Goal: Information Seeking & Learning: Learn about a topic

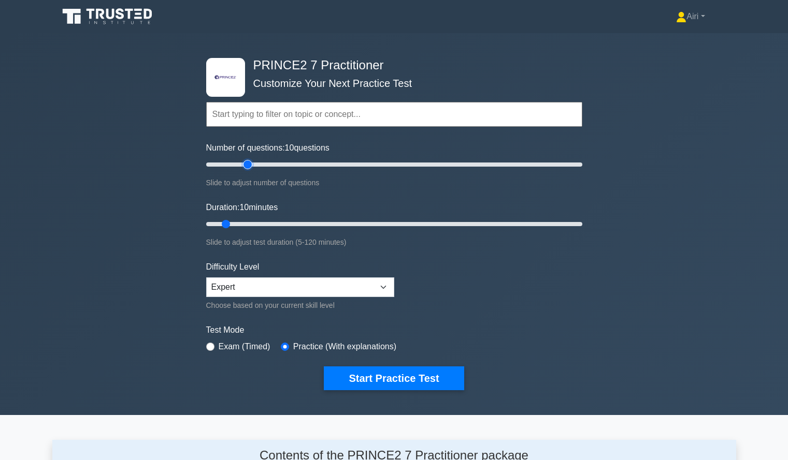
click at [247, 163] on input "Number of questions: 10 questions" at bounding box center [394, 164] width 376 height 12
type input "20"
click at [238, 164] on input "Number of questions: 20 questions" at bounding box center [394, 164] width 376 height 12
type input "40"
click at [318, 223] on input "Duration: 10 minutes" at bounding box center [394, 224] width 376 height 12
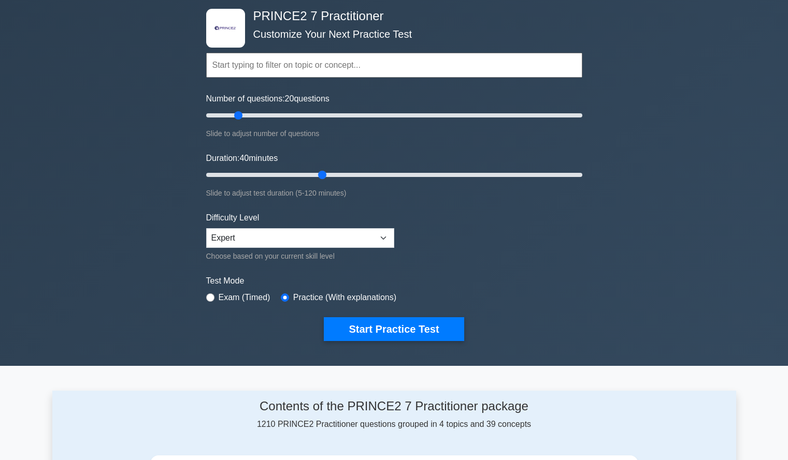
scroll to position [50, 0]
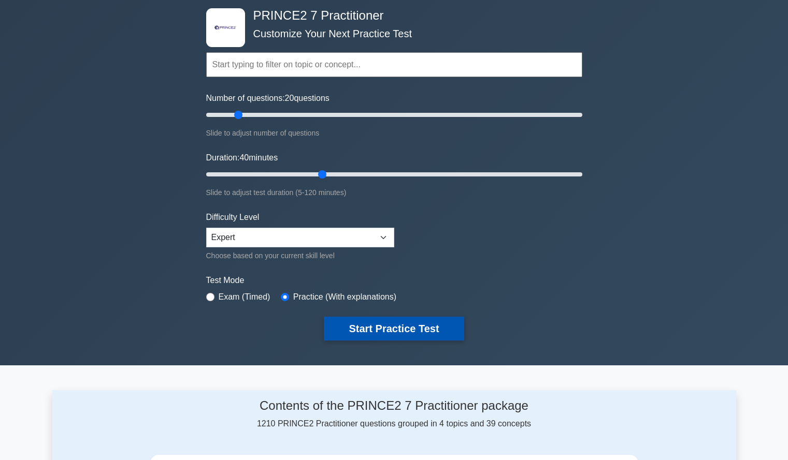
click at [419, 331] on button "Start Practice Test" at bounding box center [394, 329] width 140 height 24
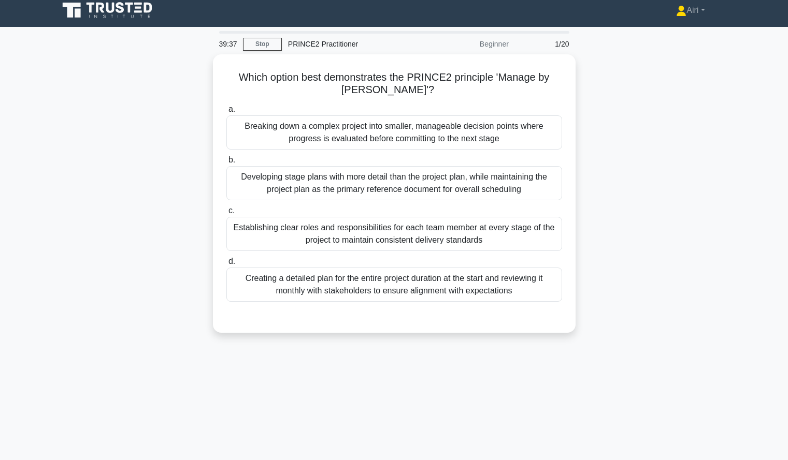
scroll to position [7, 0]
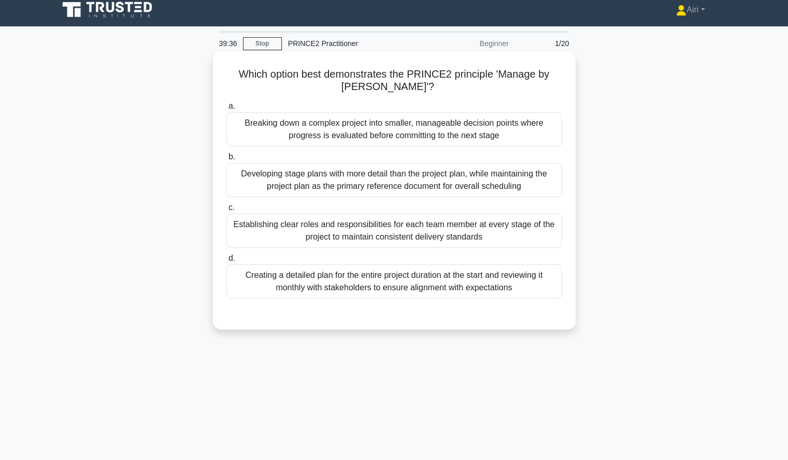
click at [525, 128] on div "Breaking down a complex project into smaller, manageable decision points where …" at bounding box center [394, 129] width 336 height 34
click at [226, 110] on input "a. Breaking down a complex project into smaller, manageable decision points whe…" at bounding box center [226, 106] width 0 height 7
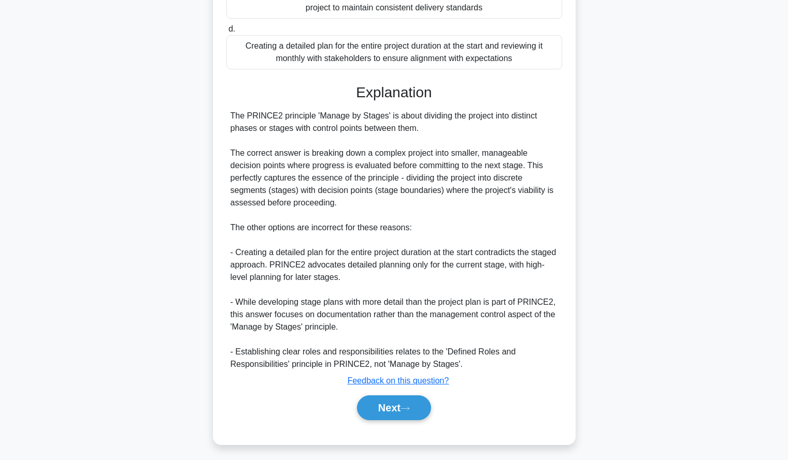
scroll to position [241, 0]
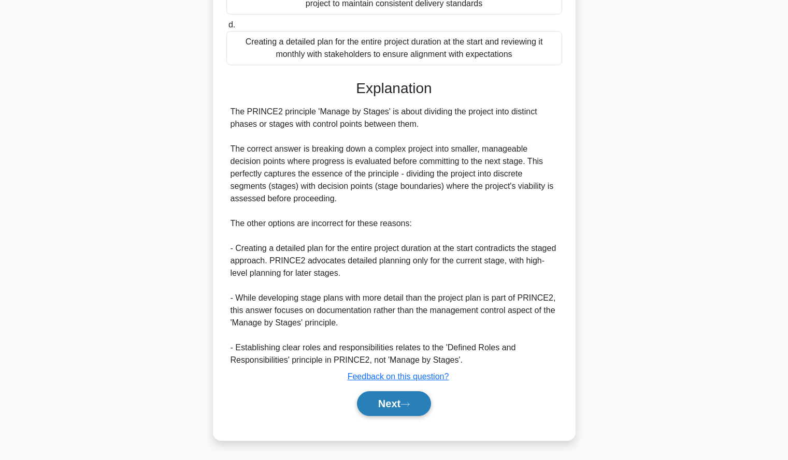
drag, startPoint x: 384, startPoint y: 398, endPoint x: 364, endPoint y: 398, distance: 20.7
click at [364, 398] on button "Next" at bounding box center [394, 404] width 74 height 25
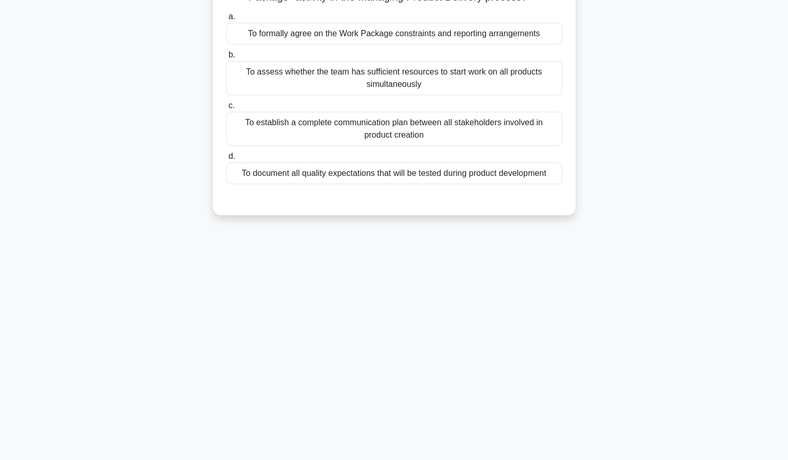
scroll to position [0, 0]
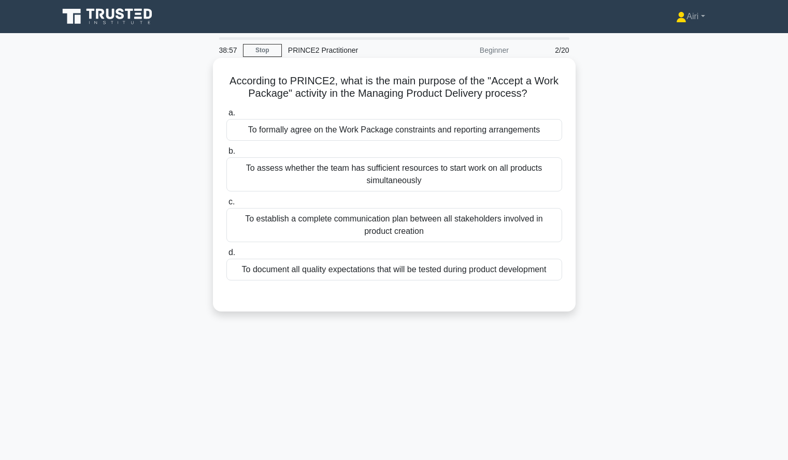
drag, startPoint x: 520, startPoint y: 132, endPoint x: 447, endPoint y: 120, distance: 74.0
click at [447, 120] on div "To formally agree on the Work Package constraints and reporting arrangements" at bounding box center [394, 130] width 336 height 22
click at [226, 117] on input "a. To formally agree on the Work Package constraints and reporting arrangements" at bounding box center [226, 113] width 0 height 7
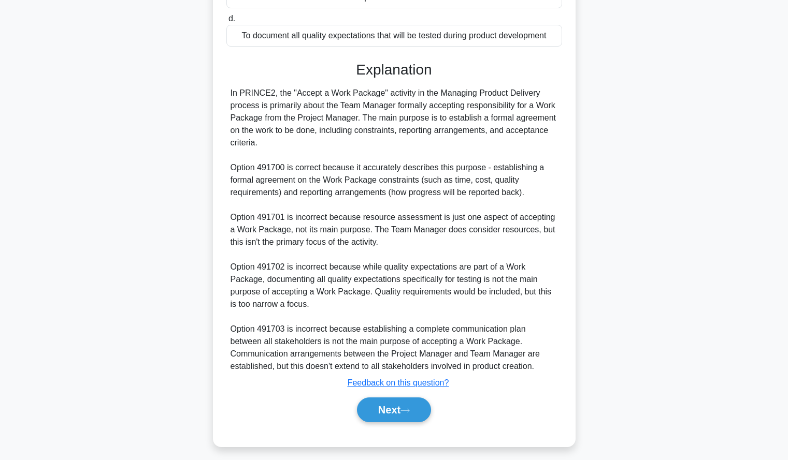
scroll to position [241, 0]
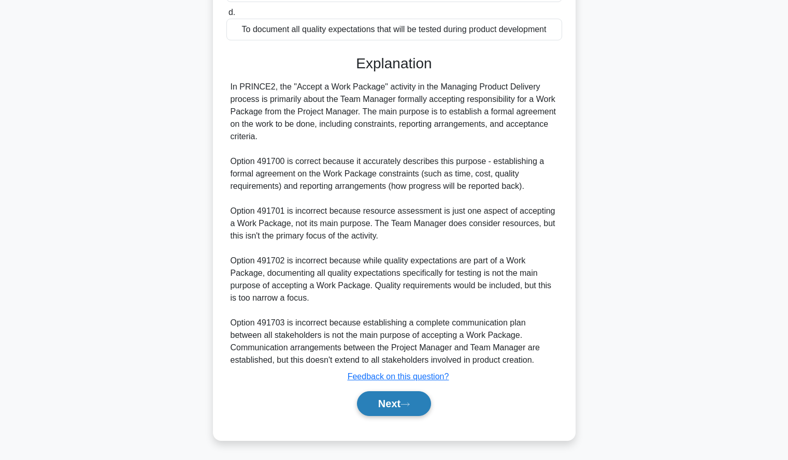
click at [389, 402] on button "Next" at bounding box center [394, 404] width 74 height 25
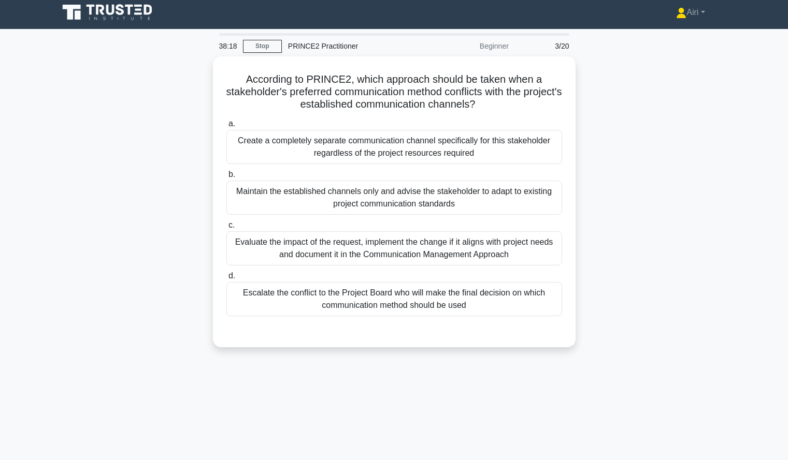
scroll to position [5, 0]
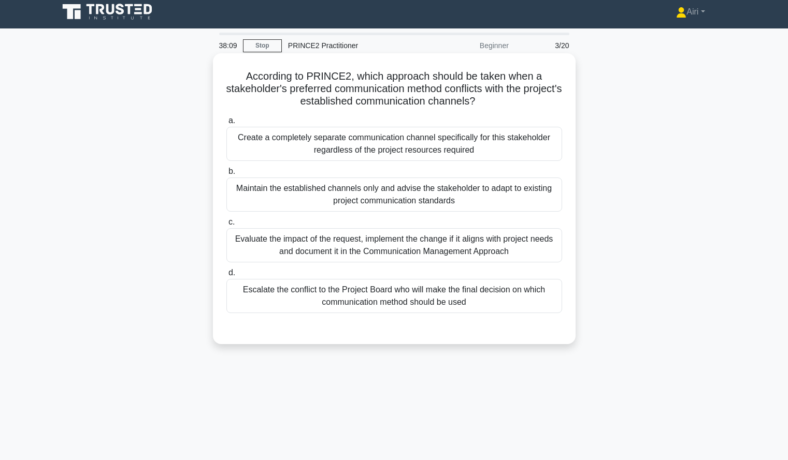
click at [502, 234] on div "Evaluate the impact of the request, implement the change if it aligns with proj…" at bounding box center [394, 245] width 336 height 34
click at [226, 226] on input "c. Evaluate the impact of the request, implement the change if it aligns with p…" at bounding box center [226, 222] width 0 height 7
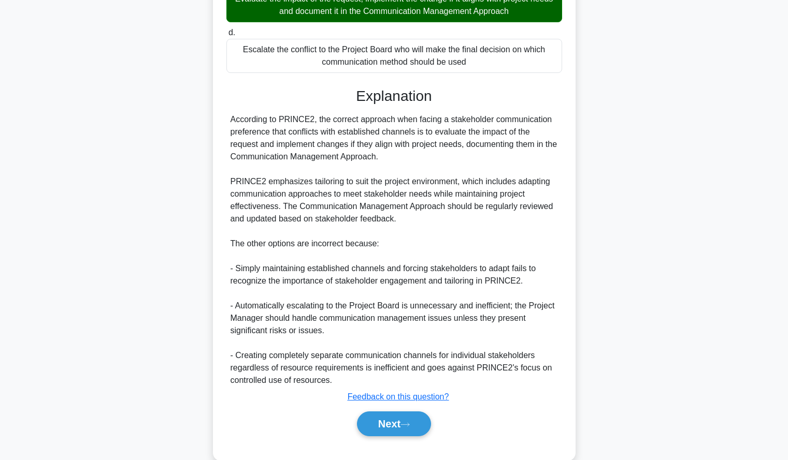
scroll to position [266, 0]
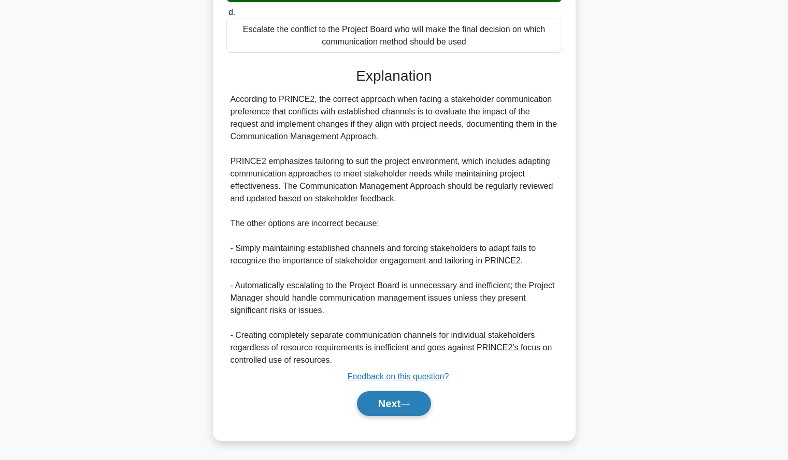
click at [378, 402] on button "Next" at bounding box center [394, 404] width 74 height 25
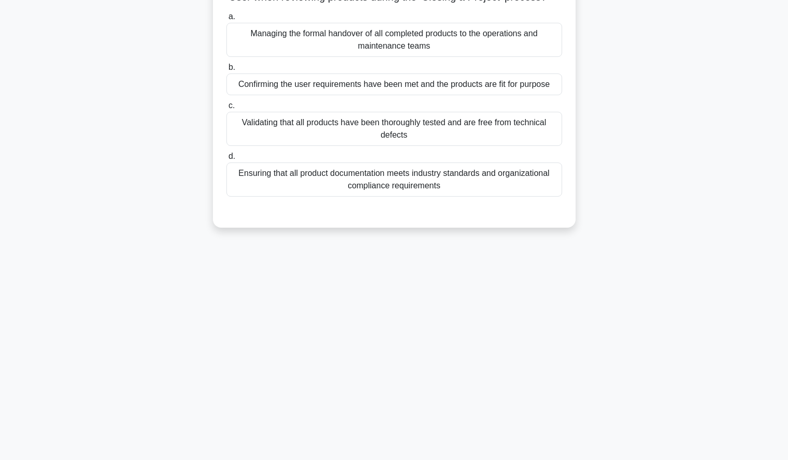
scroll to position [0, 0]
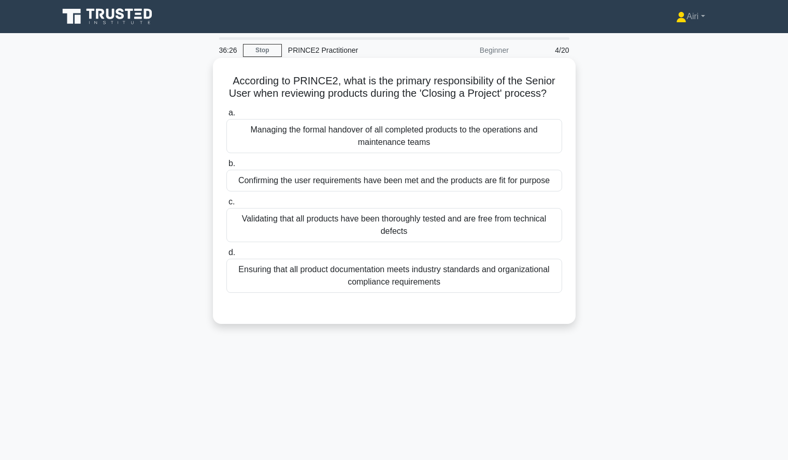
click at [546, 192] on div "Confirming the user requirements have been met and the products are fit for pur…" at bounding box center [394, 181] width 336 height 22
click at [226, 167] on input "b. Confirming the user requirements have been met and the products are fit for …" at bounding box center [226, 164] width 0 height 7
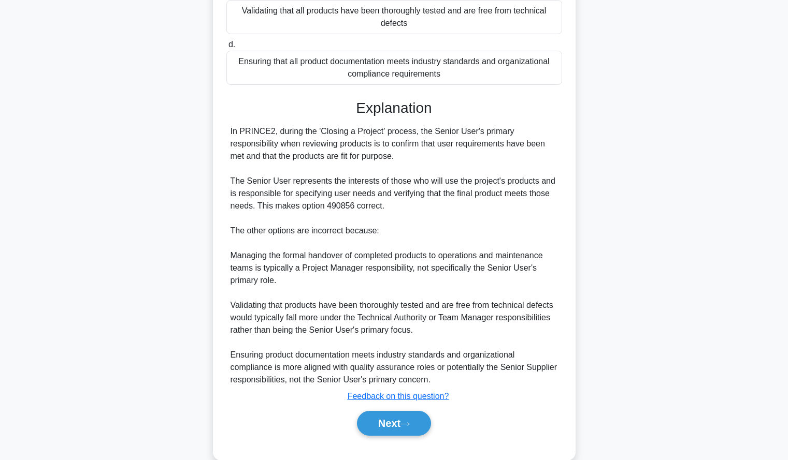
scroll to position [241, 0]
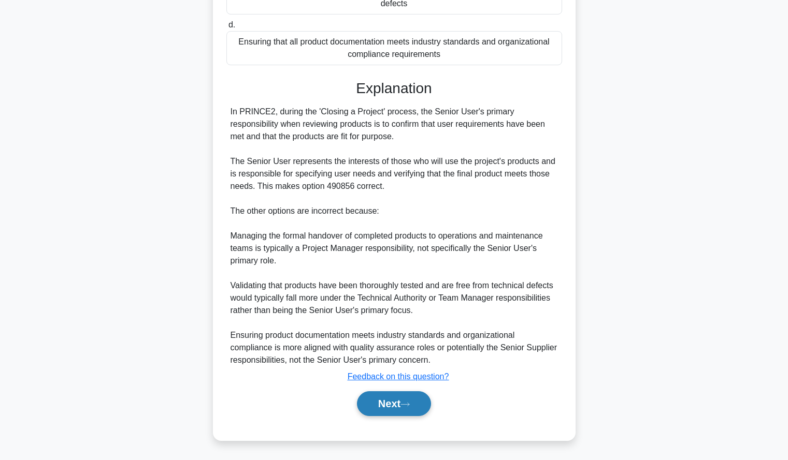
click at [393, 397] on button "Next" at bounding box center [394, 404] width 74 height 25
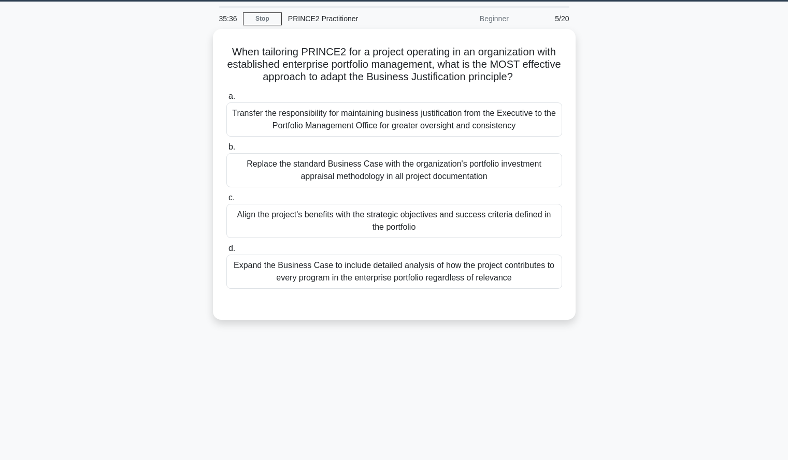
scroll to position [33, 0]
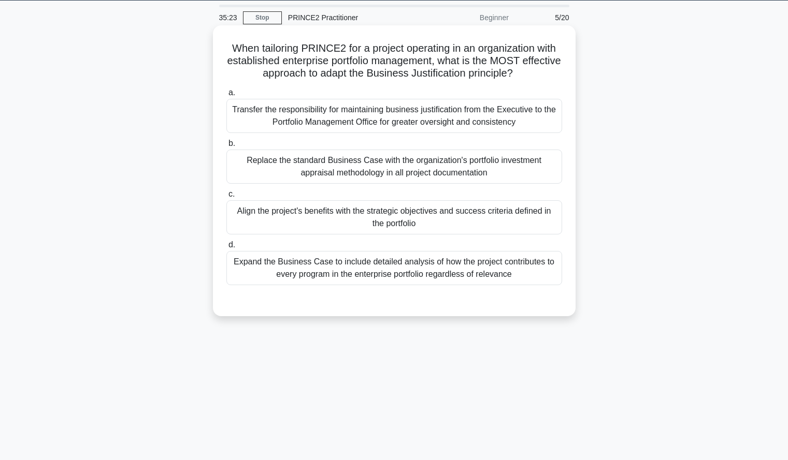
click at [536, 230] on div "Align the project's benefits with the strategic objectives and success criteria…" at bounding box center [394, 217] width 336 height 34
click at [226, 198] on input "c. Align the project's benefits with the strategic objectives and success crite…" at bounding box center [226, 194] width 0 height 7
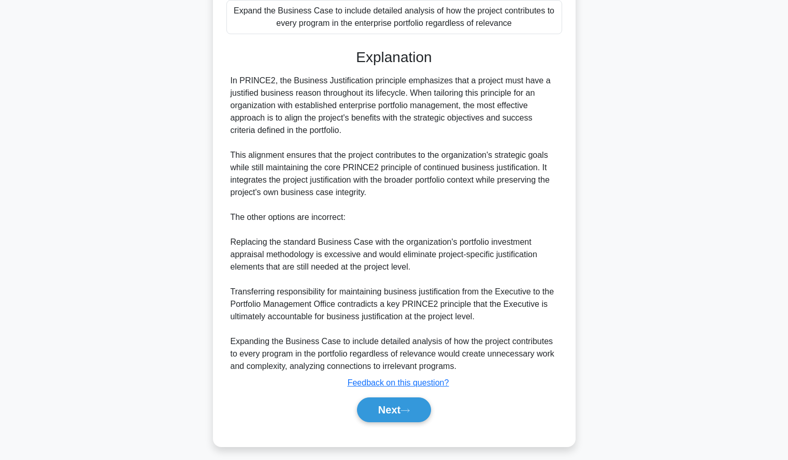
scroll to position [291, 0]
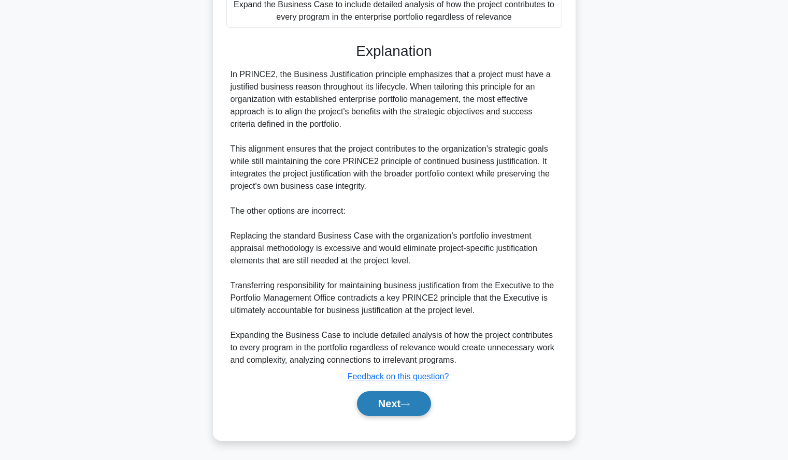
click at [368, 395] on button "Next" at bounding box center [394, 404] width 74 height 25
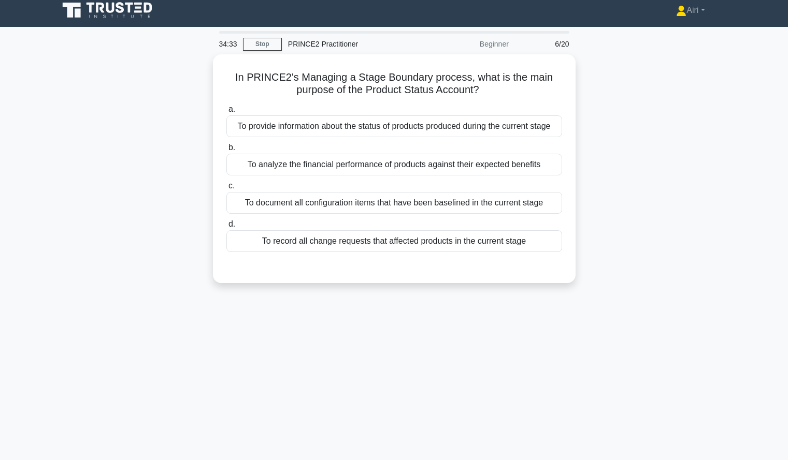
scroll to position [7, 0]
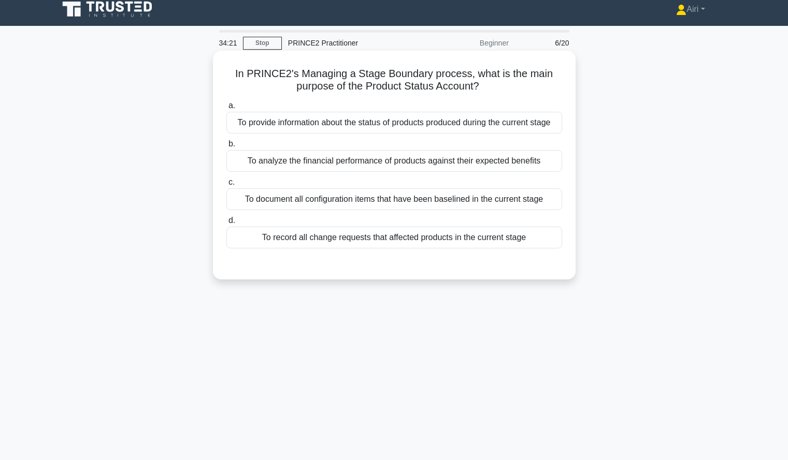
click at [539, 122] on div "To provide information about the status of products produced during the current…" at bounding box center [394, 123] width 336 height 22
click at [226, 109] on input "a. To provide information about the status of products produced during the curr…" at bounding box center [226, 106] width 0 height 7
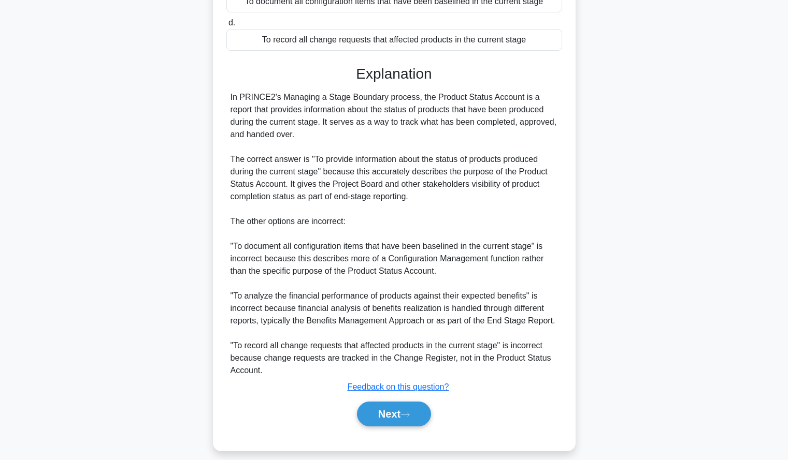
scroll to position [228, 0]
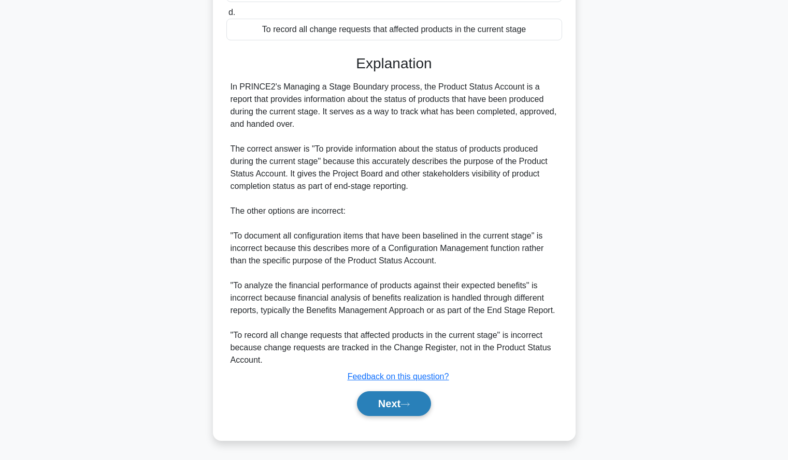
click at [369, 401] on button "Next" at bounding box center [394, 404] width 74 height 25
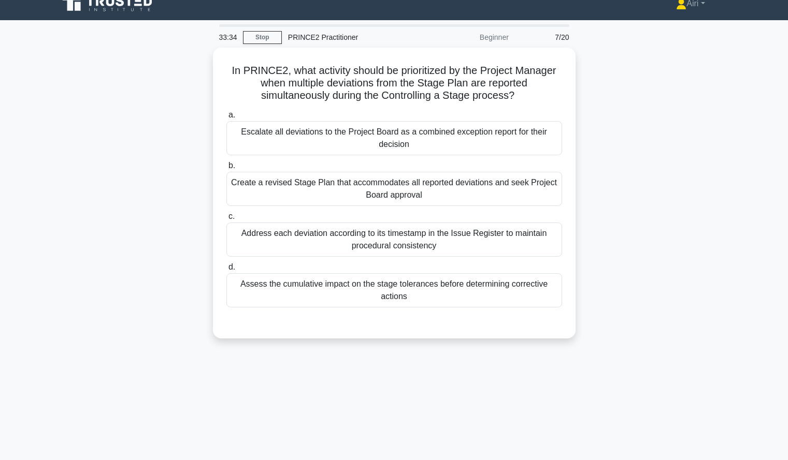
scroll to position [13, 0]
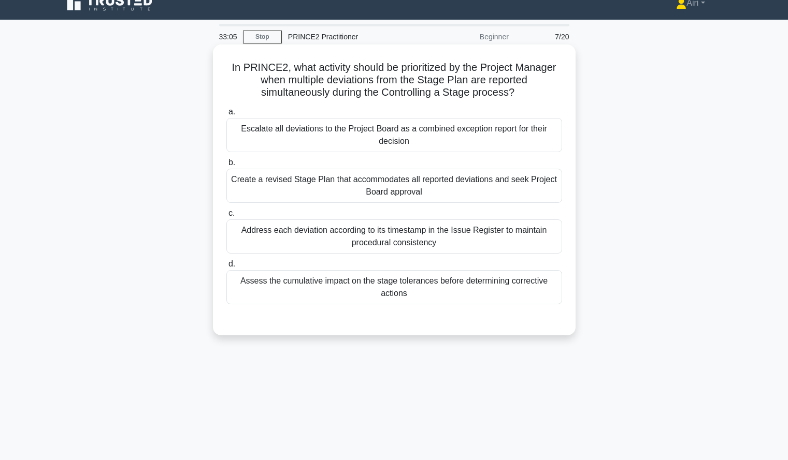
click at [523, 233] on div "Address each deviation according to its timestamp in the Issue Register to main…" at bounding box center [394, 237] width 336 height 34
click at [226, 217] on input "c. Address each deviation according to its timestamp in the Issue Register to m…" at bounding box center [226, 213] width 0 height 7
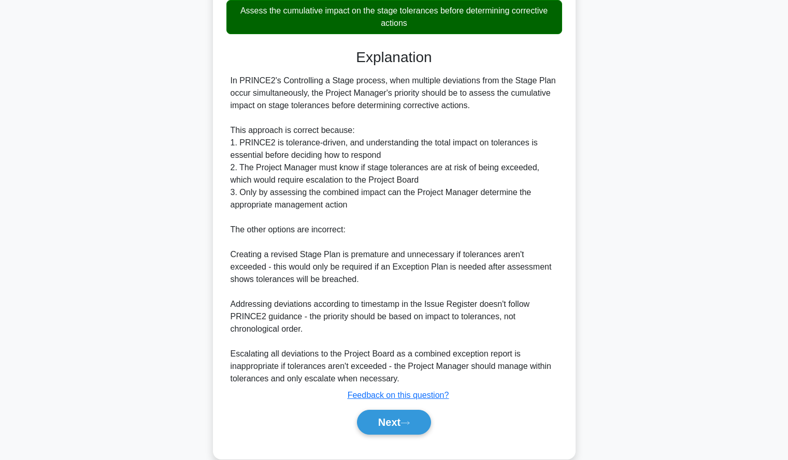
scroll to position [304, 0]
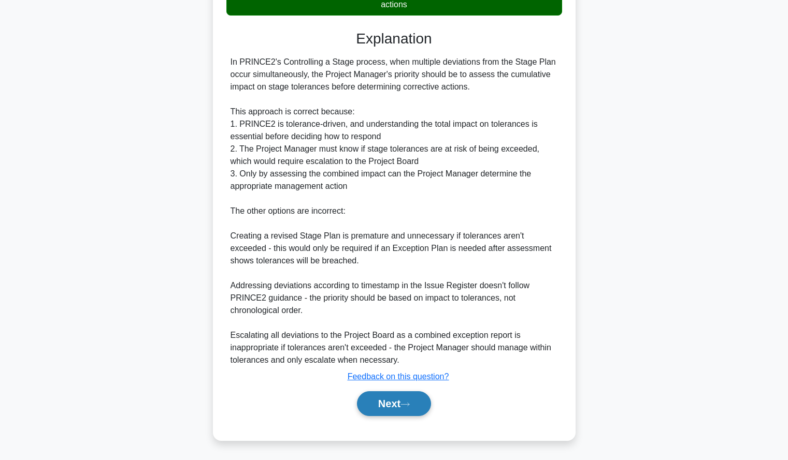
click at [402, 403] on button "Next" at bounding box center [394, 404] width 74 height 25
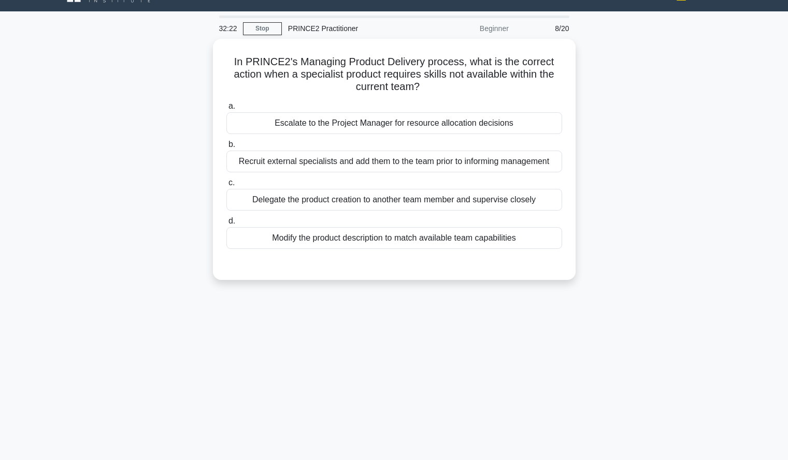
scroll to position [21, 0]
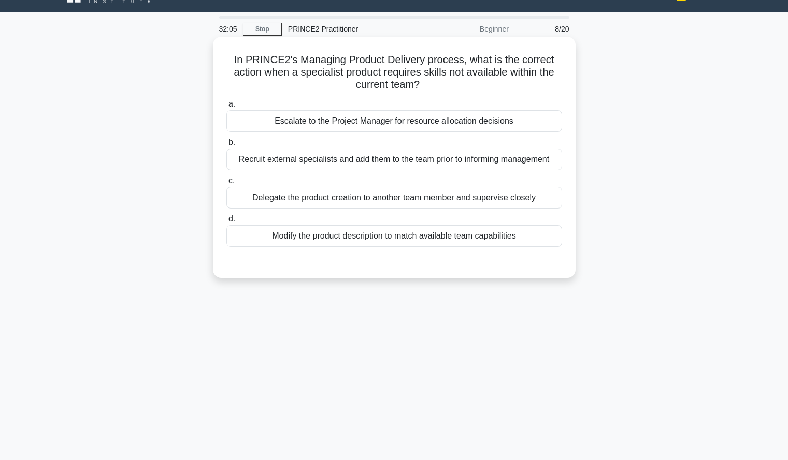
click at [543, 118] on div "Escalate to the Project Manager for resource allocation decisions" at bounding box center [394, 121] width 336 height 22
click at [226, 108] on input "a. Escalate to the Project Manager for resource allocation decisions" at bounding box center [226, 104] width 0 height 7
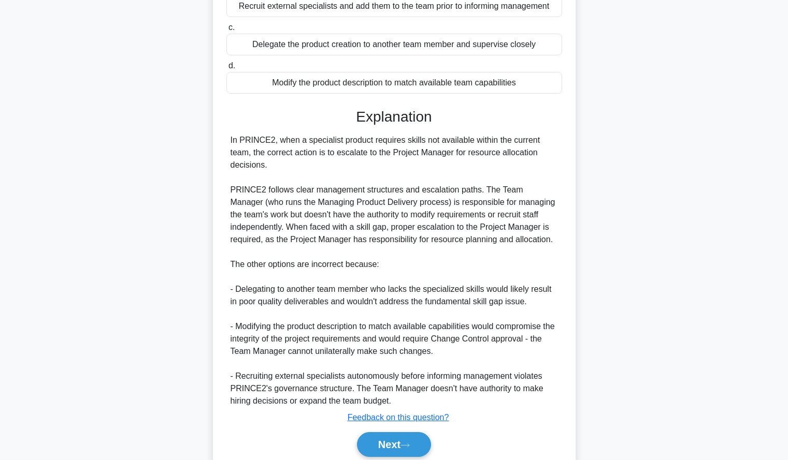
scroll to position [204, 0]
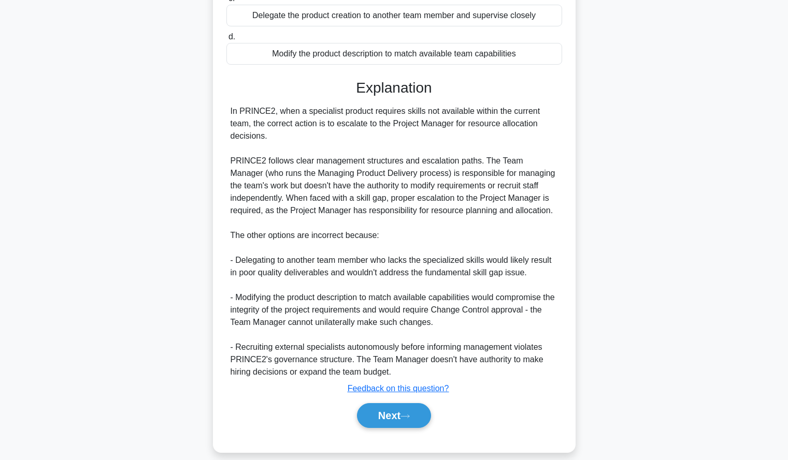
click at [385, 417] on div "Next" at bounding box center [394, 415] width 336 height 33
click at [389, 405] on button "Next" at bounding box center [394, 415] width 74 height 25
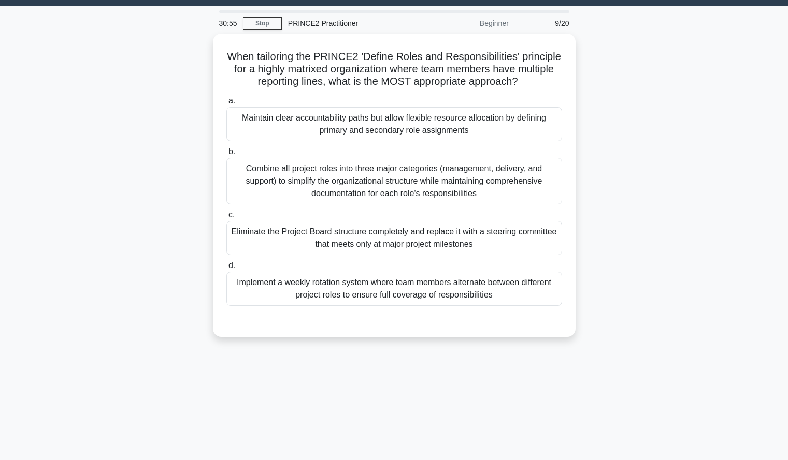
scroll to position [35, 0]
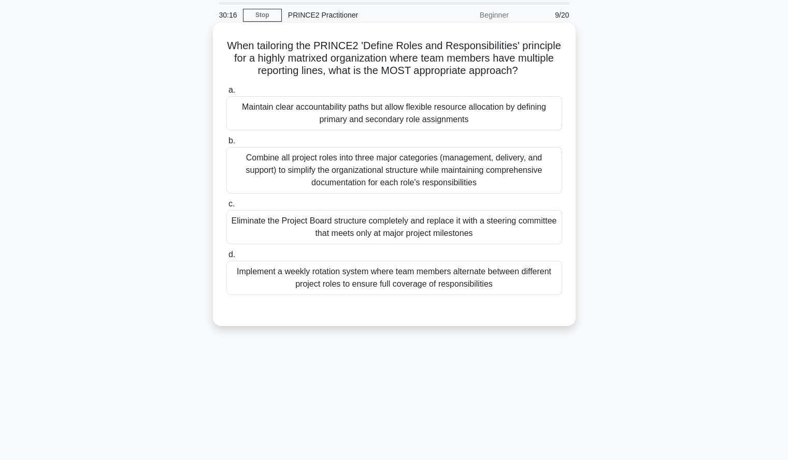
click at [548, 115] on div "Maintain clear accountability paths but allow flexible resource allocation by d…" at bounding box center [394, 113] width 336 height 34
click at [226, 94] on input "a. Maintain clear accountability paths but allow flexible resource allocation b…" at bounding box center [226, 90] width 0 height 7
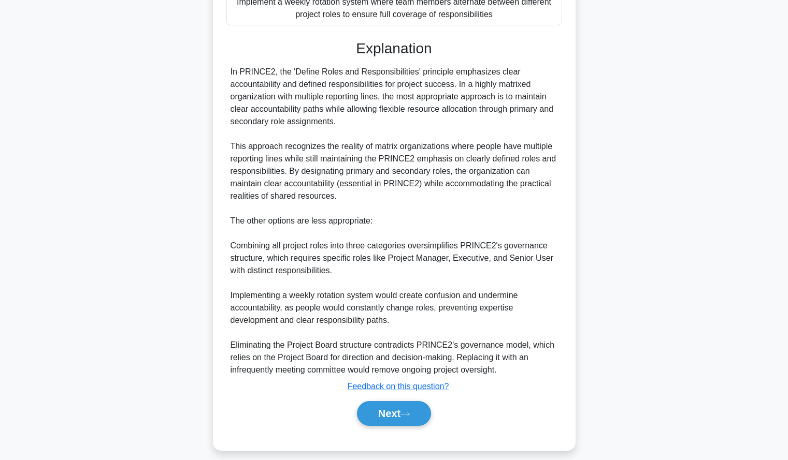
scroll to position [315, 0]
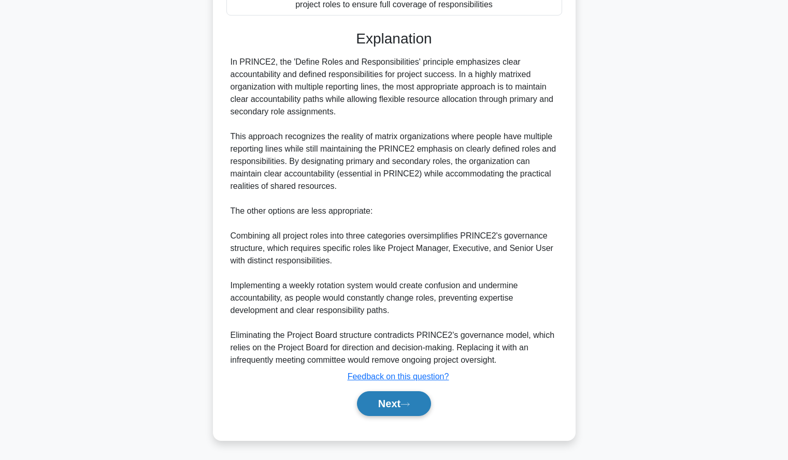
click at [368, 403] on button "Next" at bounding box center [394, 404] width 74 height 25
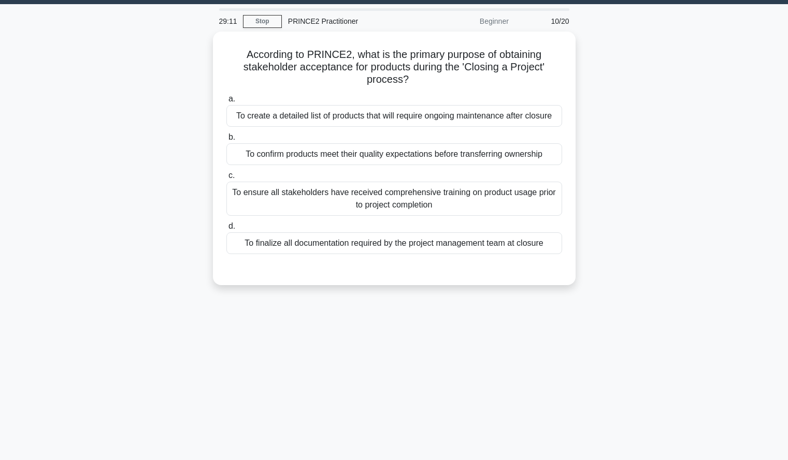
scroll to position [30, 0]
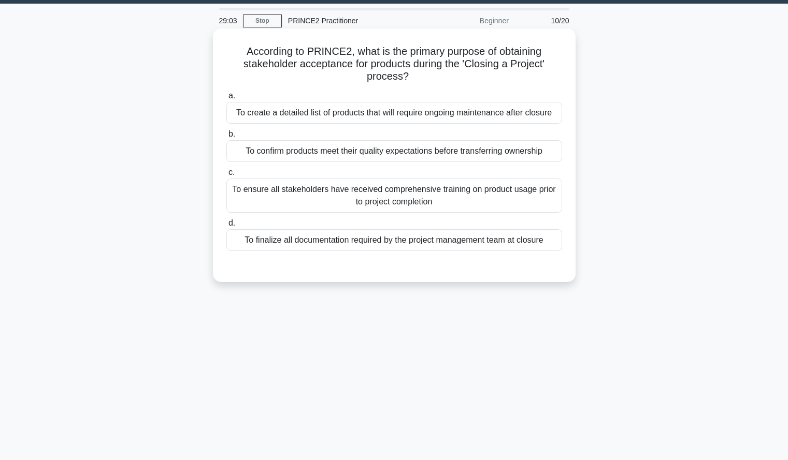
click at [533, 152] on div "To confirm products meet their quality expectations before transferring ownersh…" at bounding box center [394, 151] width 336 height 22
click at [226, 138] on input "b. To confirm products meet their quality expectations before transferring owne…" at bounding box center [226, 134] width 0 height 7
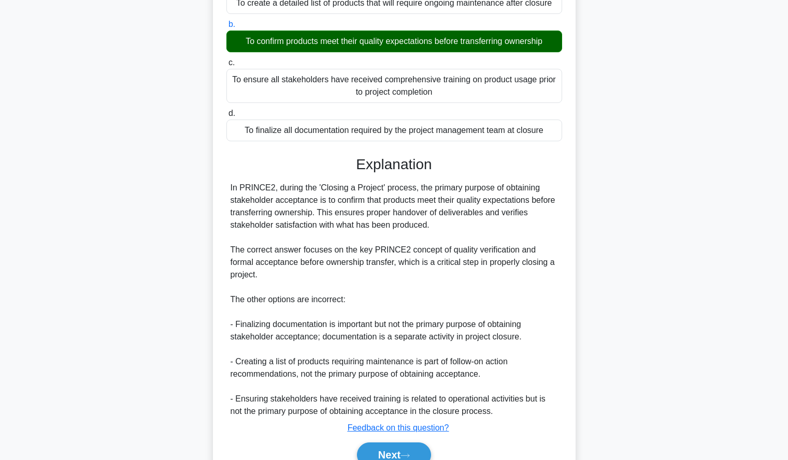
scroll to position [179, 0]
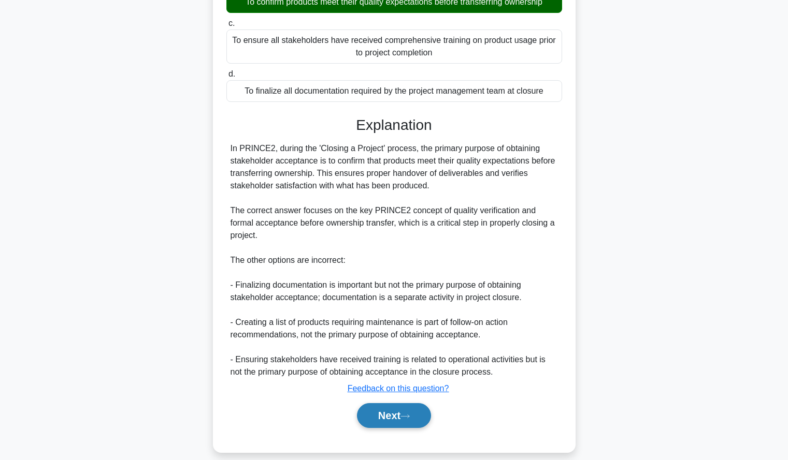
click at [402, 404] on button "Next" at bounding box center [394, 415] width 74 height 25
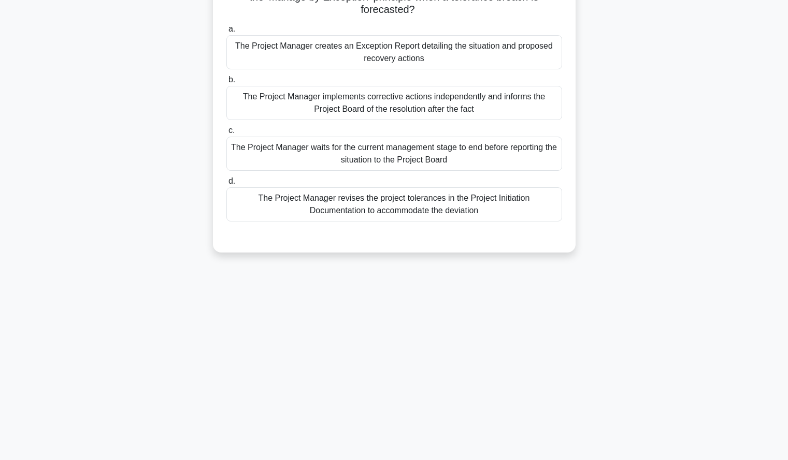
scroll to position [0, 0]
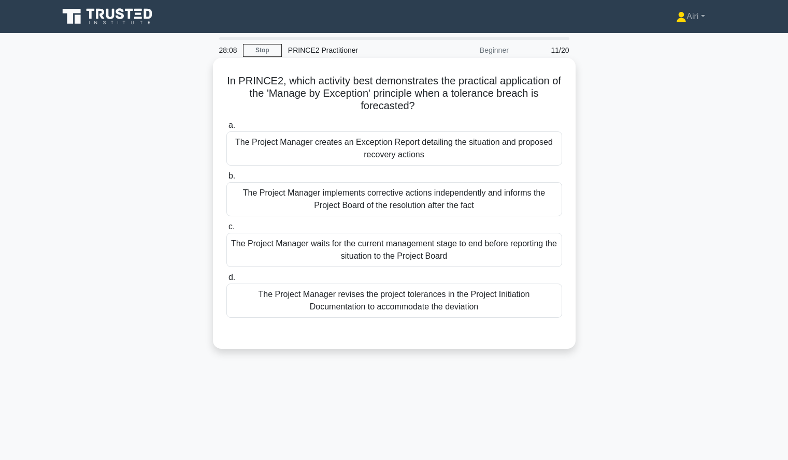
click at [470, 143] on div "The Project Manager creates an Exception Report detailing the situation and pro…" at bounding box center [394, 149] width 336 height 34
click at [226, 129] on input "a. The Project Manager creates an Exception Report detailing the situation and …" at bounding box center [226, 125] width 0 height 7
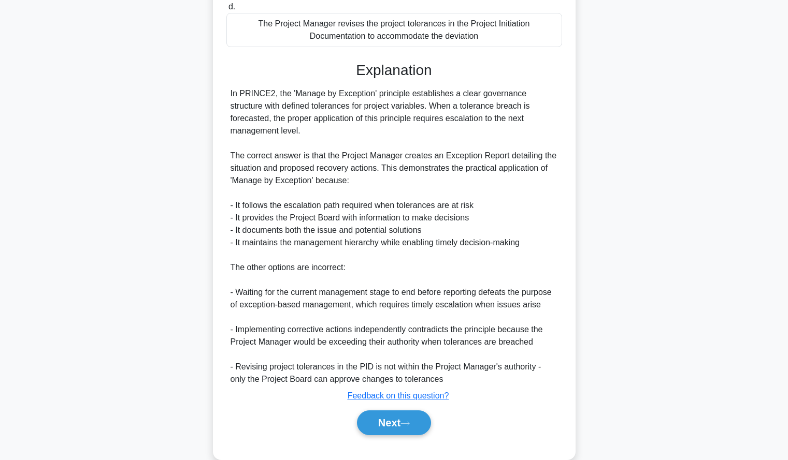
scroll to position [278, 0]
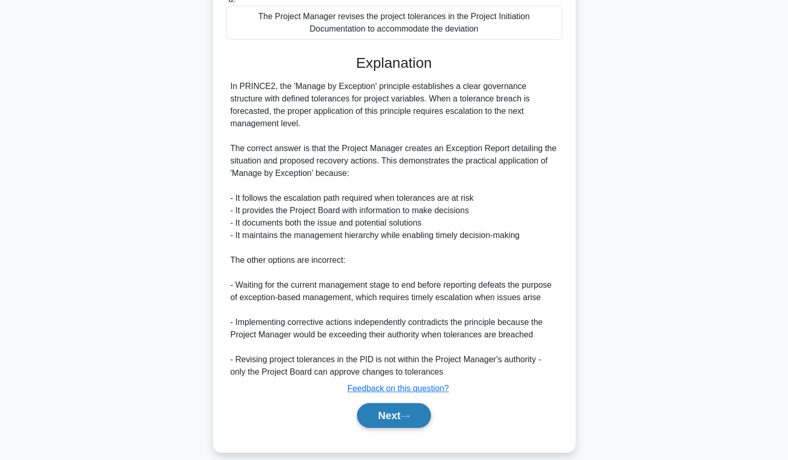
click at [389, 403] on button "Next" at bounding box center [394, 415] width 74 height 25
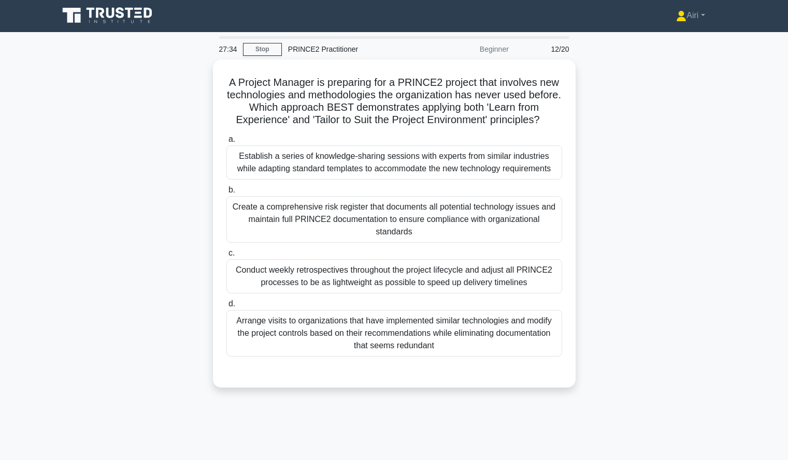
scroll to position [0, 0]
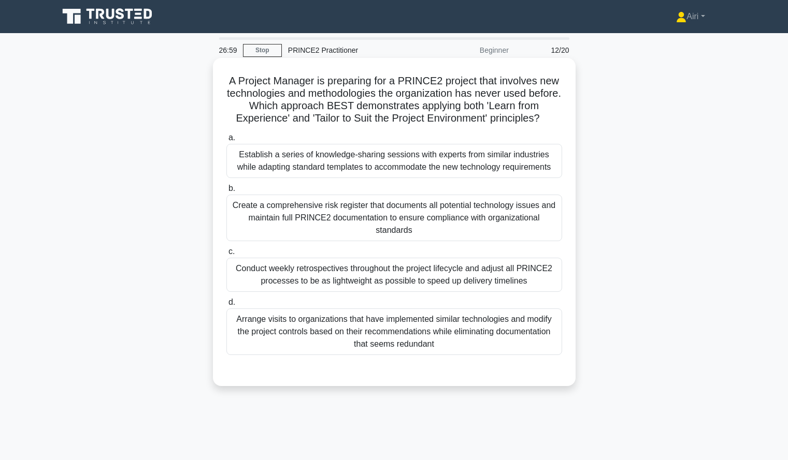
click at [529, 161] on div "Establish a series of knowledge-sharing sessions with experts from similar indu…" at bounding box center [394, 161] width 336 height 34
click at [226, 141] on input "a. Establish a series of knowledge-sharing sessions with experts from similar i…" at bounding box center [226, 138] width 0 height 7
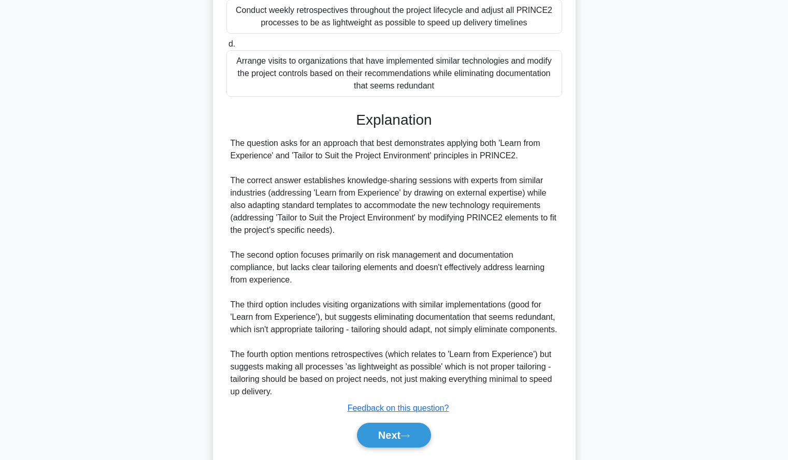
scroll to position [303, 0]
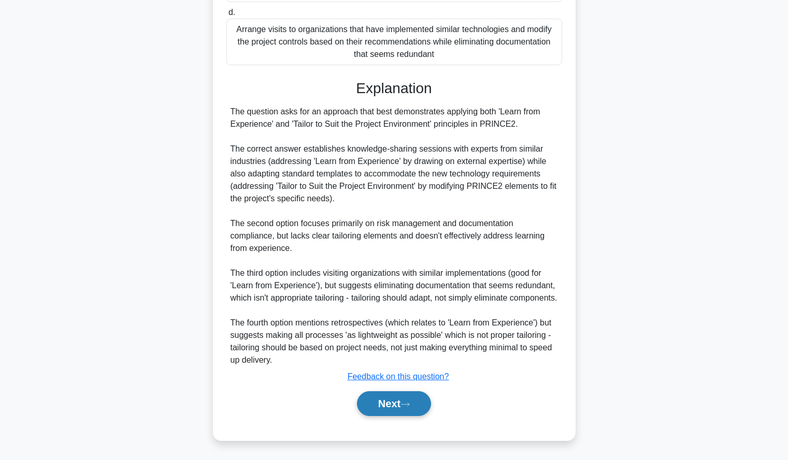
click at [409, 413] on button "Next" at bounding box center [394, 404] width 74 height 25
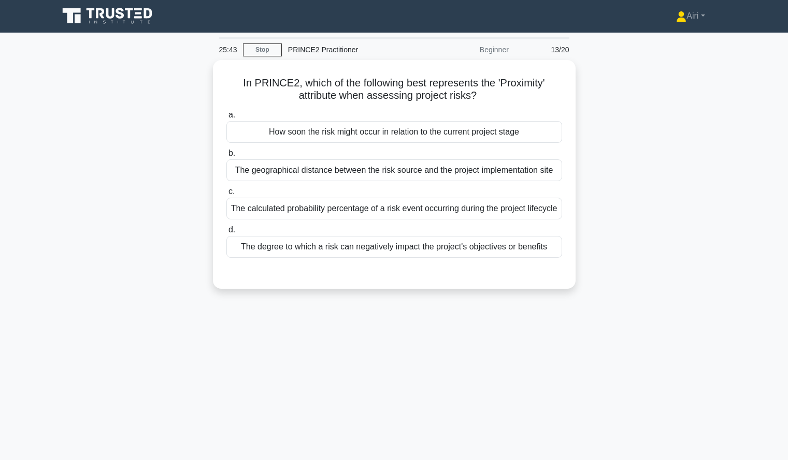
scroll to position [1, 0]
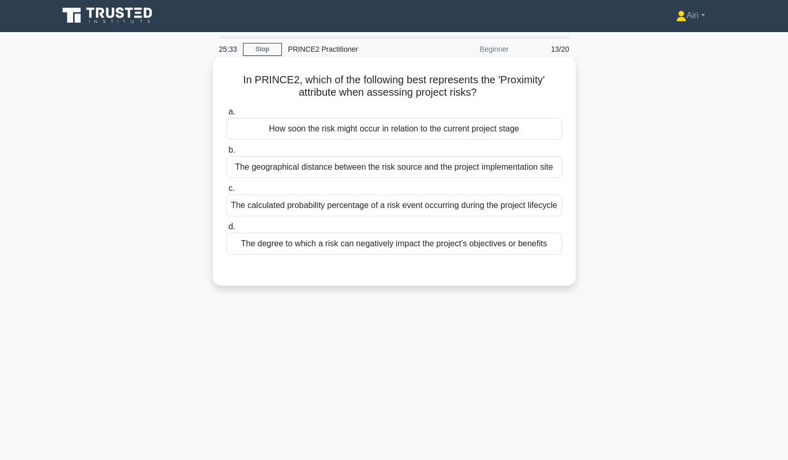
click at [352, 133] on div "How soon the risk might occur in relation to the current project stage" at bounding box center [394, 129] width 336 height 22
click at [226, 115] on input "a. How soon the risk might occur in relation to the current project stage" at bounding box center [226, 112] width 0 height 7
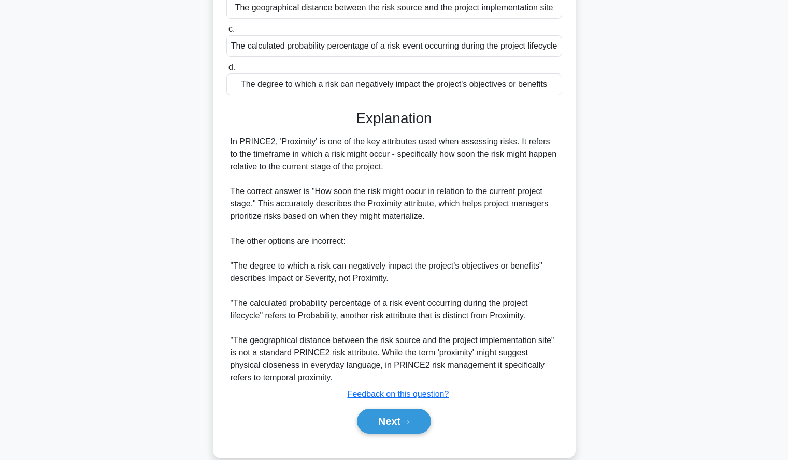
scroll to position [191, 0]
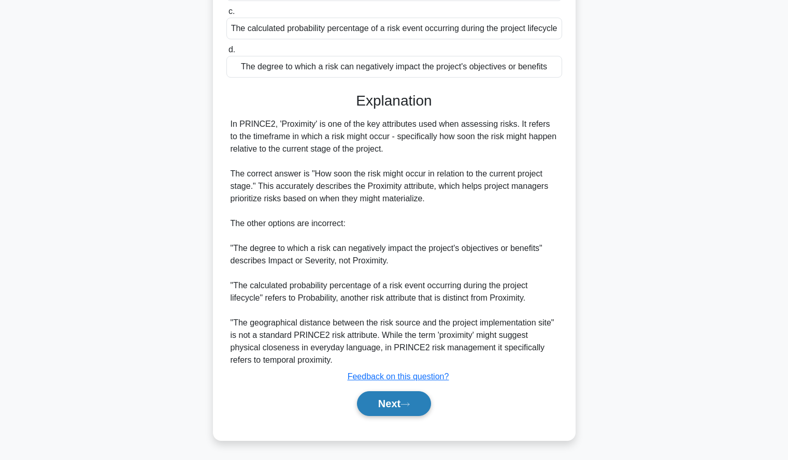
click at [392, 400] on button "Next" at bounding box center [394, 404] width 74 height 25
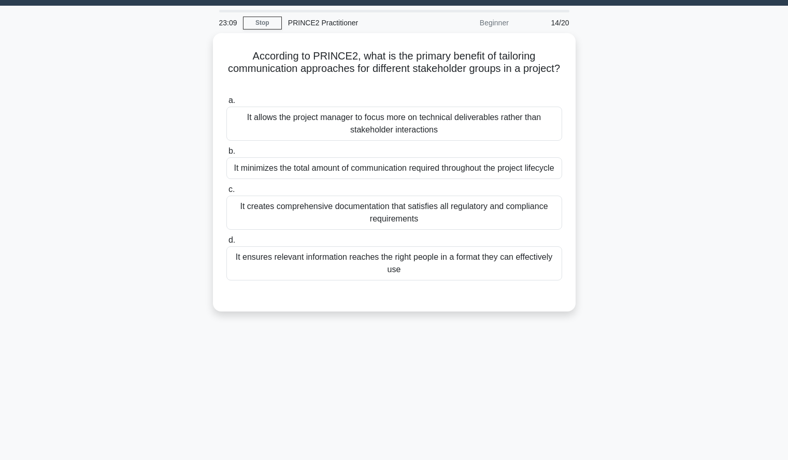
scroll to position [27, 0]
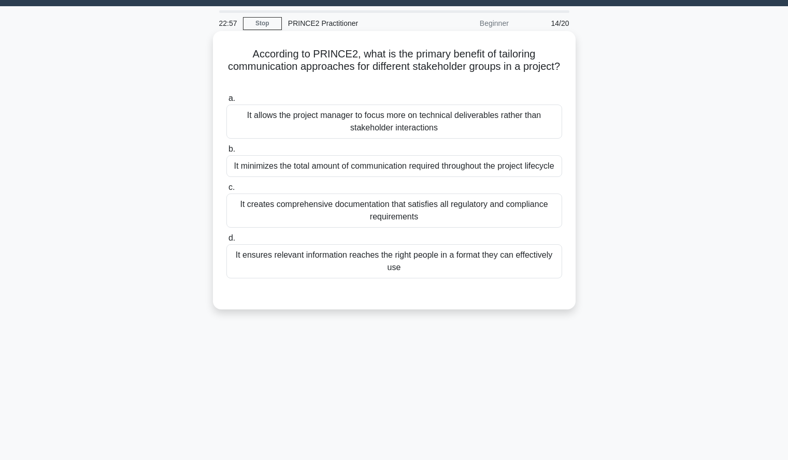
click at [541, 278] on div "It ensures relevant information reaches the right people in a format they can e…" at bounding box center [394, 261] width 336 height 34
click at [226, 242] on input "d. It ensures relevant information reaches the right people in a format they ca…" at bounding box center [226, 238] width 0 height 7
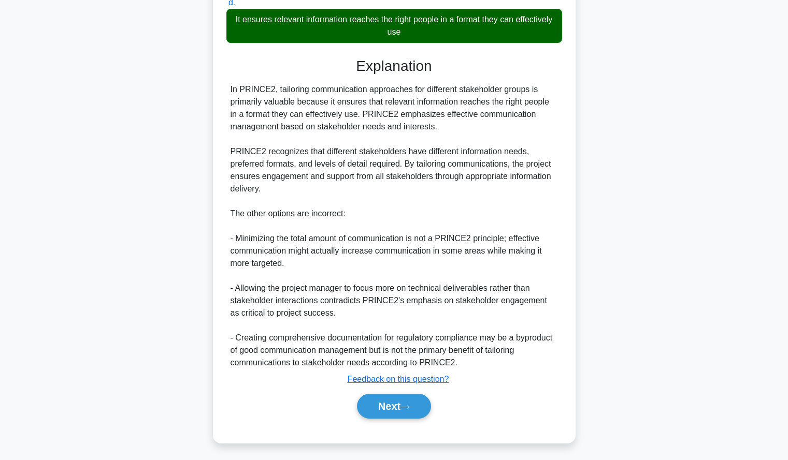
scroll to position [278, 0]
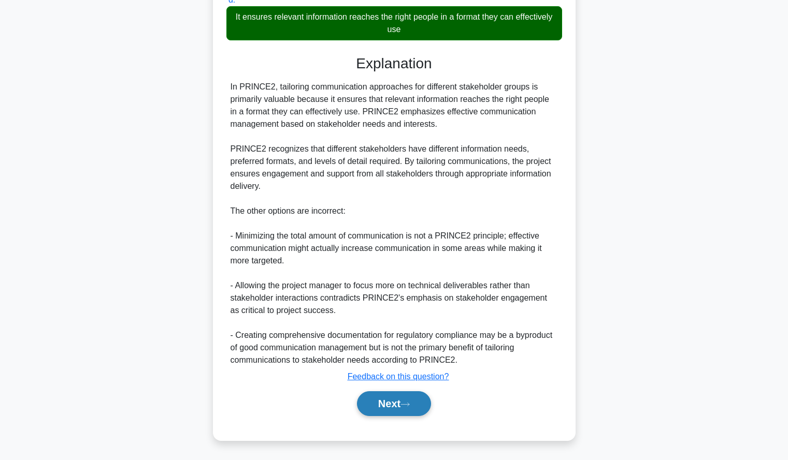
click at [367, 402] on button "Next" at bounding box center [394, 404] width 74 height 25
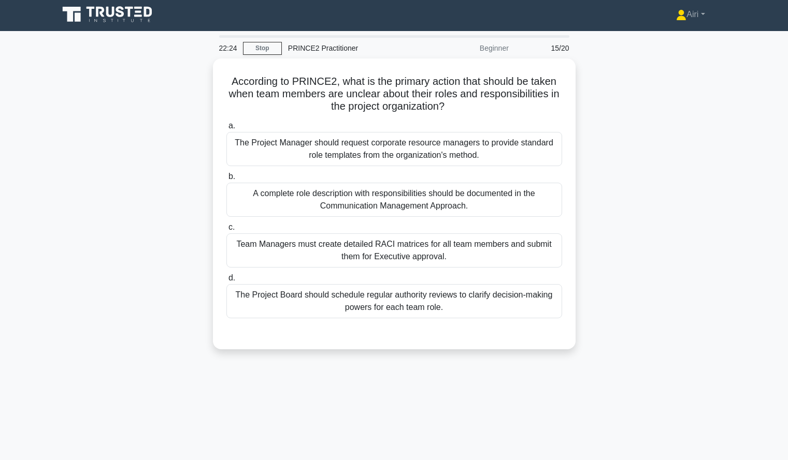
scroll to position [3, 0]
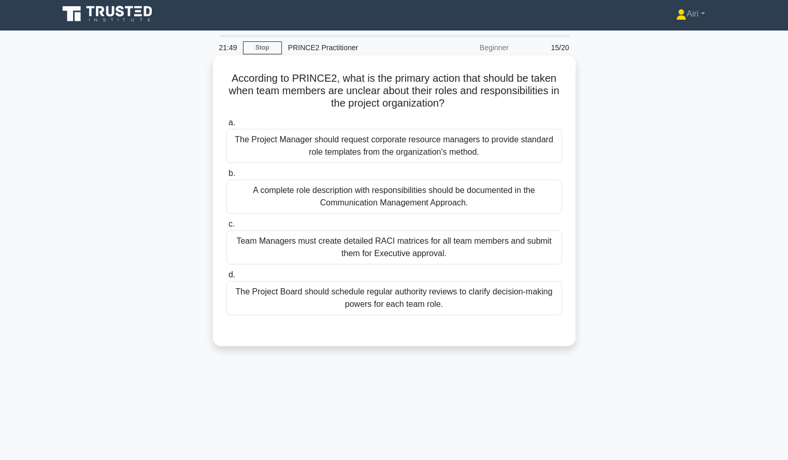
click at [529, 191] on div "A complete role description with responsibilities should be documented in the C…" at bounding box center [394, 197] width 336 height 34
click at [226, 177] on input "b. A complete role description with responsibilities should be documented in th…" at bounding box center [226, 173] width 0 height 7
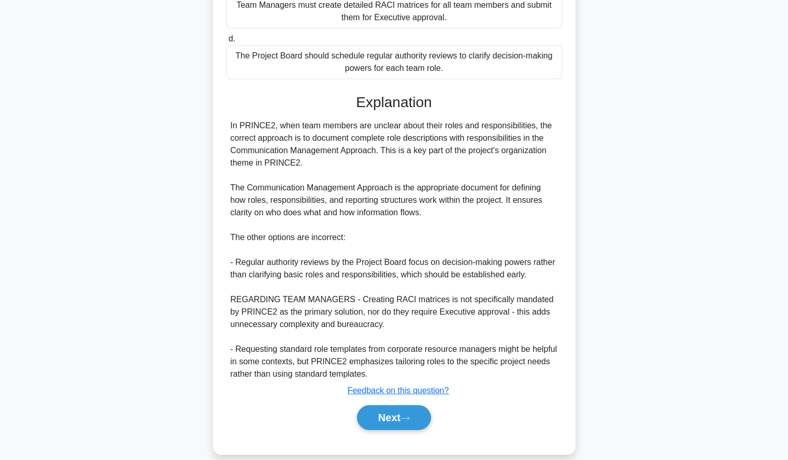
scroll to position [253, 0]
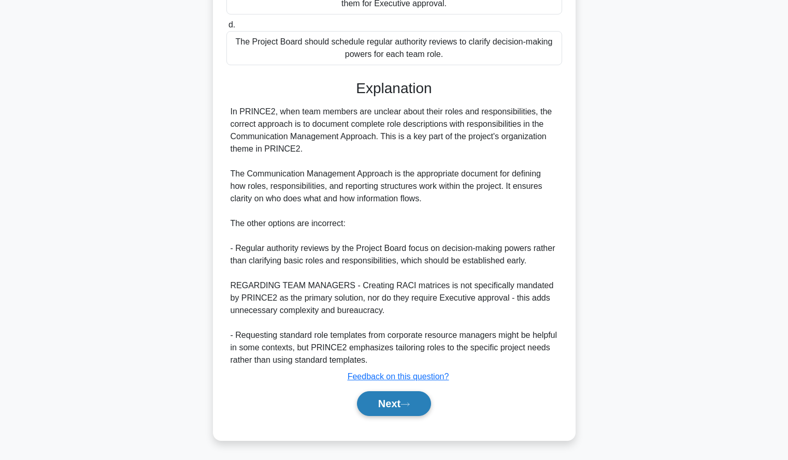
click at [376, 399] on button "Next" at bounding box center [394, 404] width 74 height 25
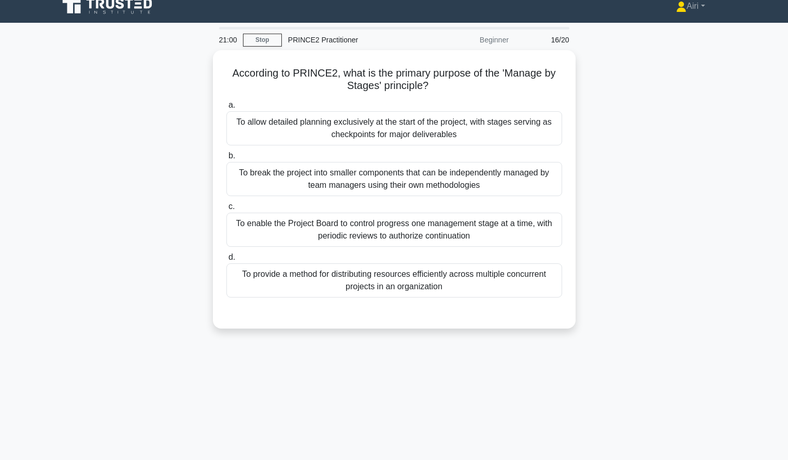
scroll to position [11, 0]
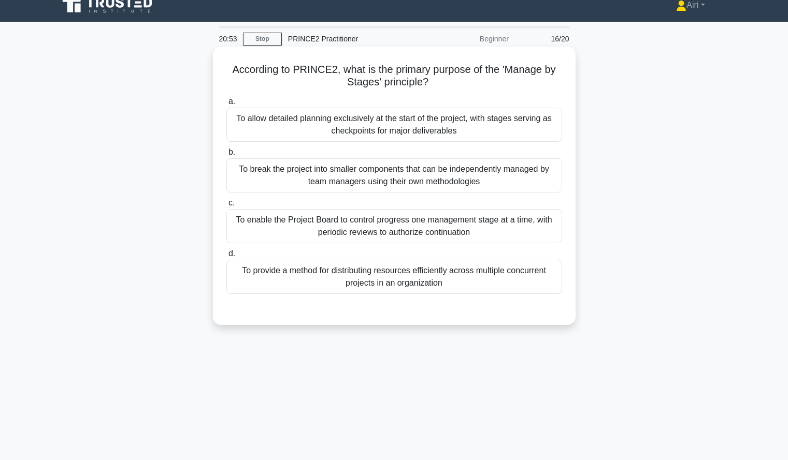
click at [380, 229] on div "To enable the Project Board to control progress one management stage at a time,…" at bounding box center [394, 226] width 336 height 34
click at [226, 207] on input "c. To enable the Project Board to control progress one management stage at a ti…" at bounding box center [226, 203] width 0 height 7
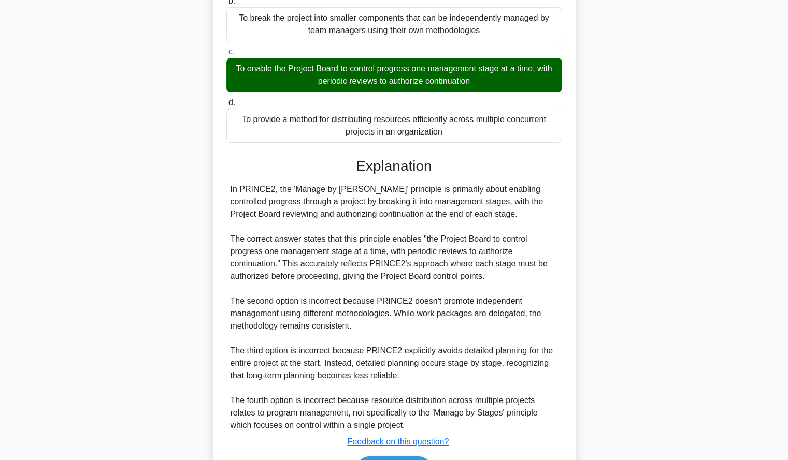
scroll to position [228, 0]
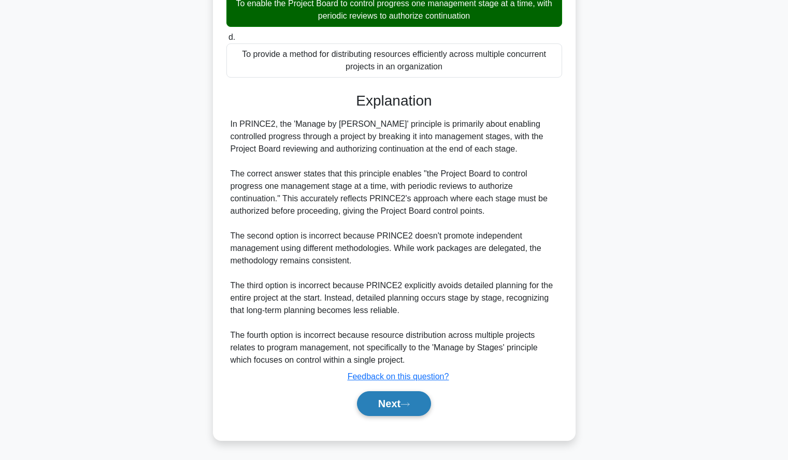
click at [378, 399] on button "Next" at bounding box center [394, 404] width 74 height 25
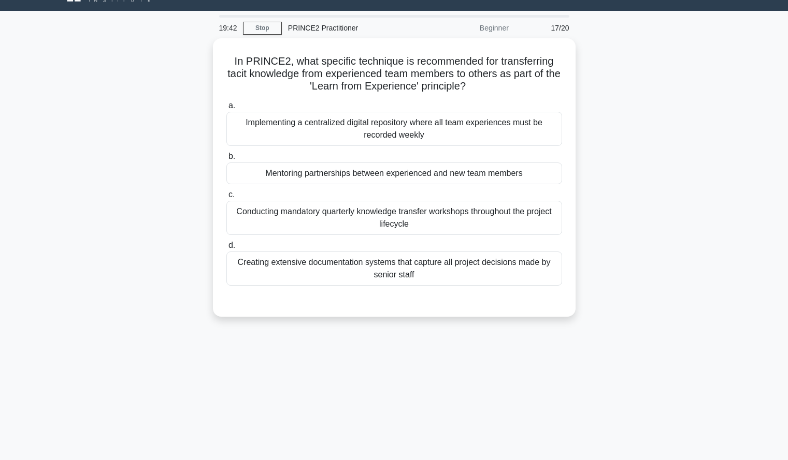
scroll to position [23, 0]
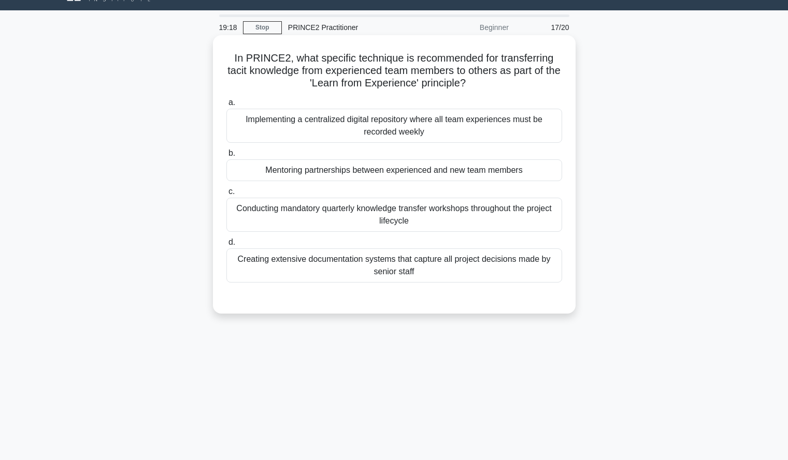
click at [504, 177] on div "Mentoring partnerships between experienced and new team members" at bounding box center [394, 171] width 336 height 22
click at [226, 157] on input "b. Mentoring partnerships between experienced and new team members" at bounding box center [226, 153] width 0 height 7
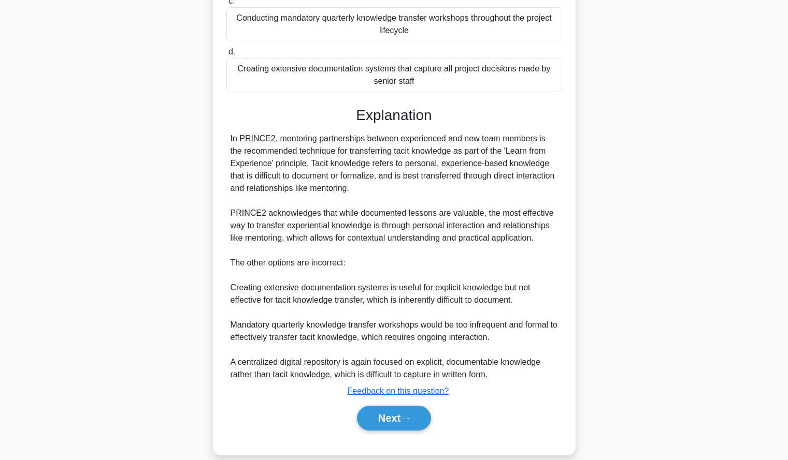
scroll to position [228, 0]
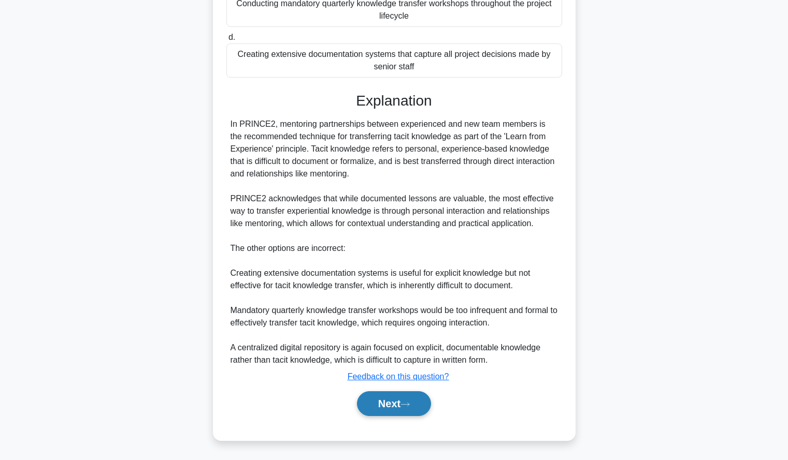
click at [368, 396] on button "Next" at bounding box center [394, 404] width 74 height 25
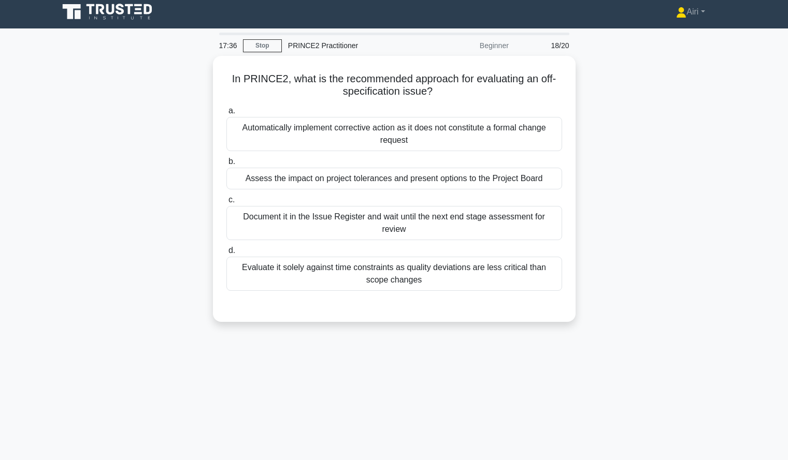
scroll to position [5, 0]
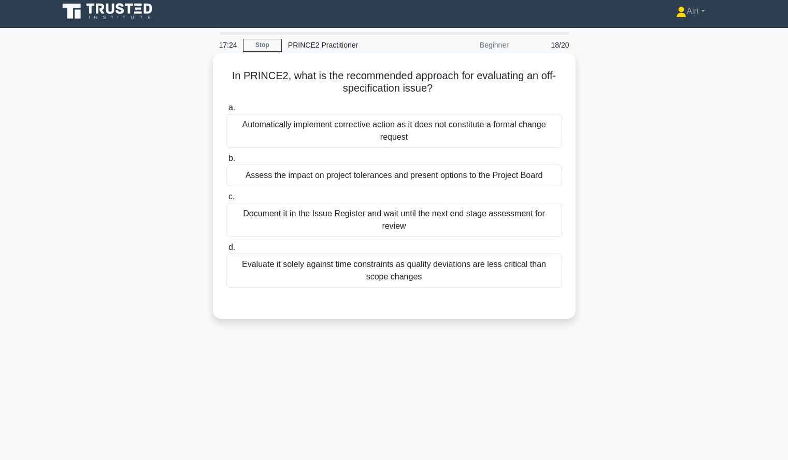
click at [530, 177] on div "Assess the impact on project tolerances and present options to the Project Board" at bounding box center [394, 176] width 336 height 22
click at [226, 162] on input "b. Assess the impact on project tolerances and present options to the Project B…" at bounding box center [226, 158] width 0 height 7
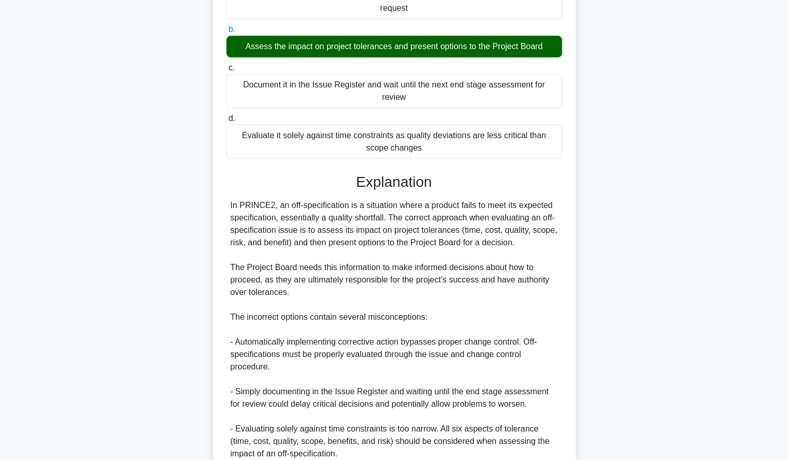
scroll to position [138, 0]
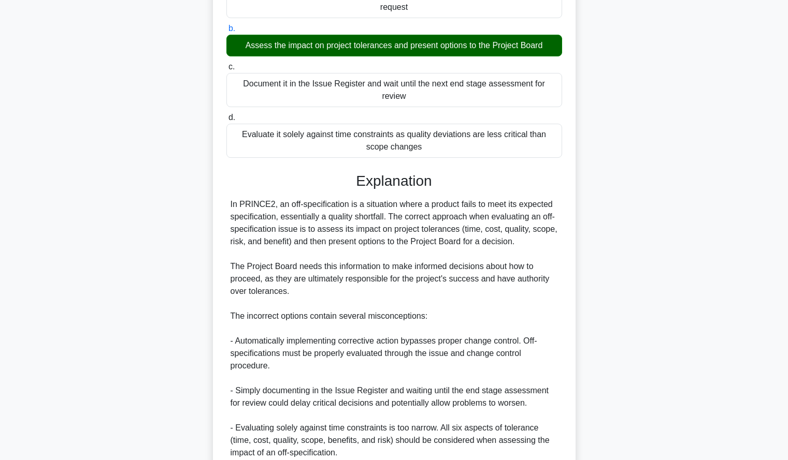
click at [226, 64] on input "c. Document it in the Issue Register and wait until the next end stage assessme…" at bounding box center [226, 67] width 0 height 7
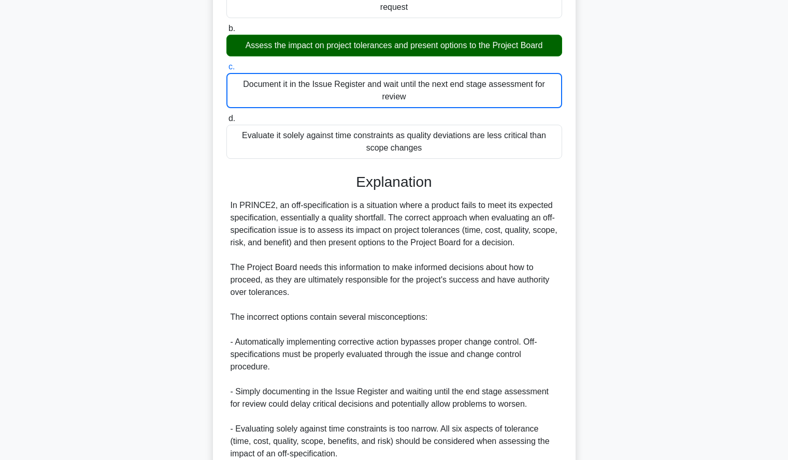
click at [226, 115] on input "d. Evaluate it solely against time constraints as quality deviations are less c…" at bounding box center [226, 118] width 0 height 7
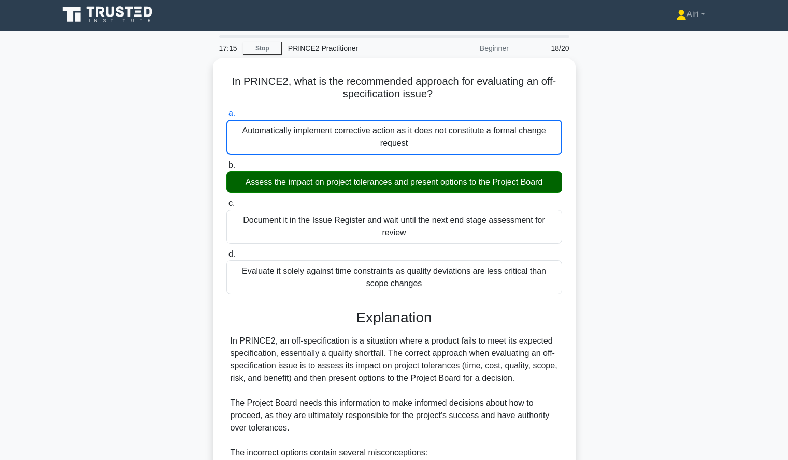
scroll to position [0, 0]
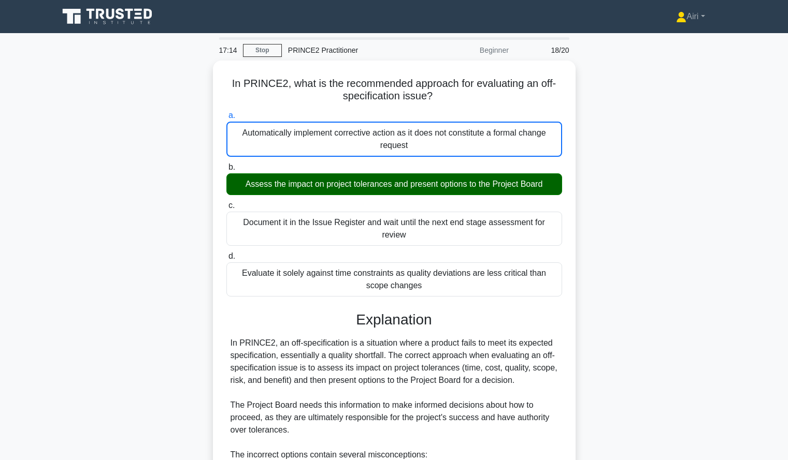
click at [226, 164] on input "b. Assess the impact on project tolerances and present options to the Project B…" at bounding box center [226, 167] width 0 height 7
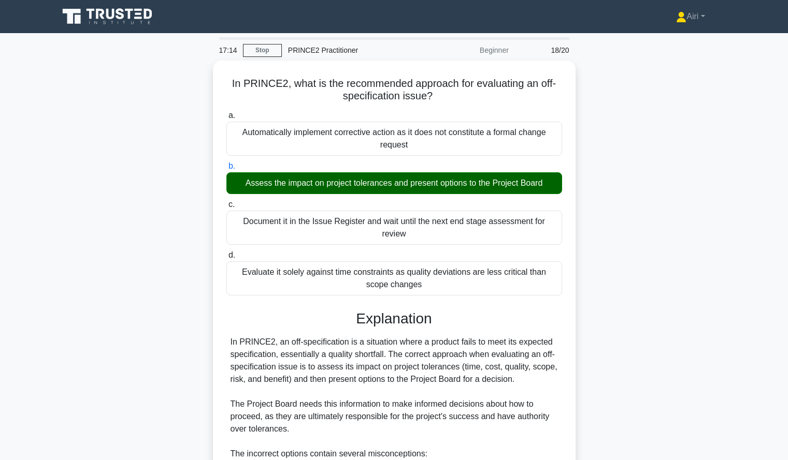
click at [226, 201] on input "c. Document it in the Issue Register and wait until the next end stage assessme…" at bounding box center [226, 204] width 0 height 7
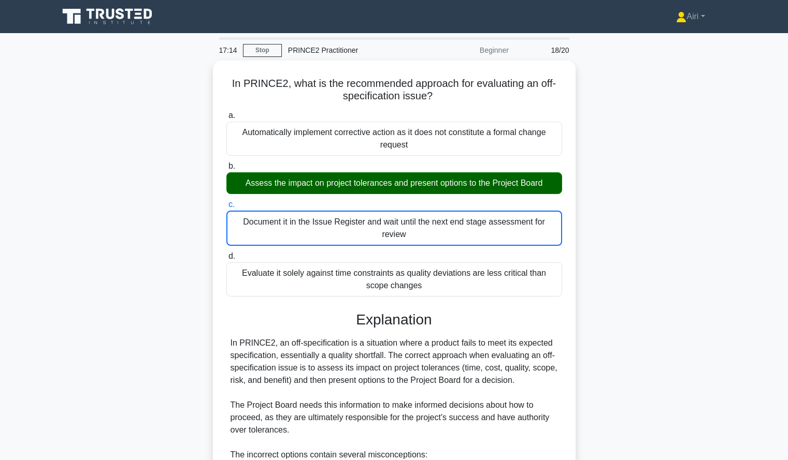
click at [226, 253] on input "d. Evaluate it solely against time constraints as quality deviations are less c…" at bounding box center [226, 256] width 0 height 7
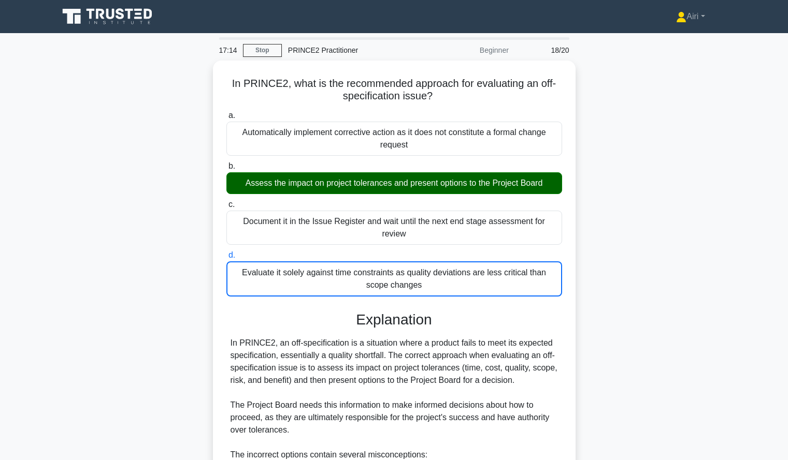
click at [226, 112] on input "a. Automatically implement corrective action as it does not constitute a formal…" at bounding box center [226, 115] width 0 height 7
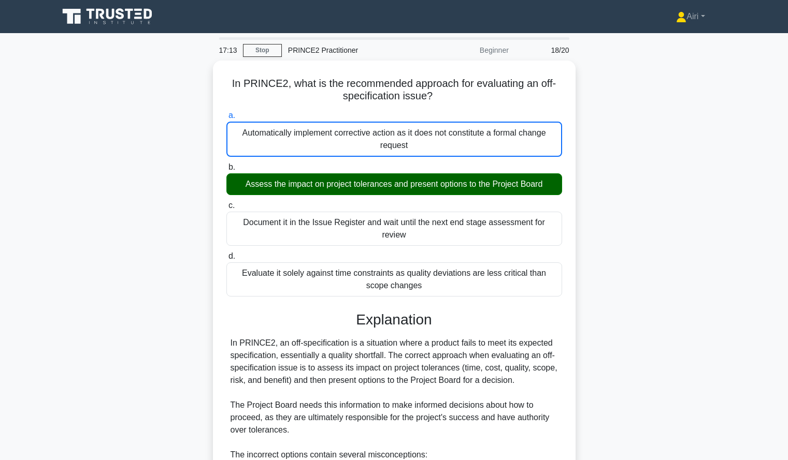
click at [226, 164] on input "b. Assess the impact on project tolerances and present options to the Project B…" at bounding box center [226, 167] width 0 height 7
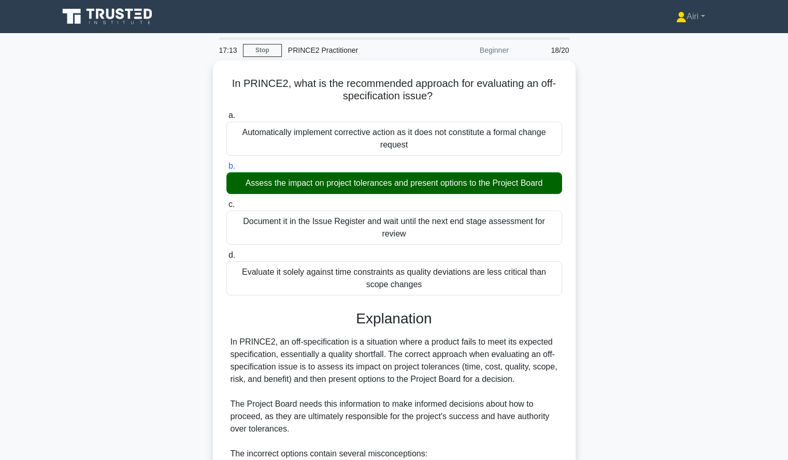
click at [226, 201] on input "c. Document it in the Issue Register and wait until the next end stage assessme…" at bounding box center [226, 204] width 0 height 7
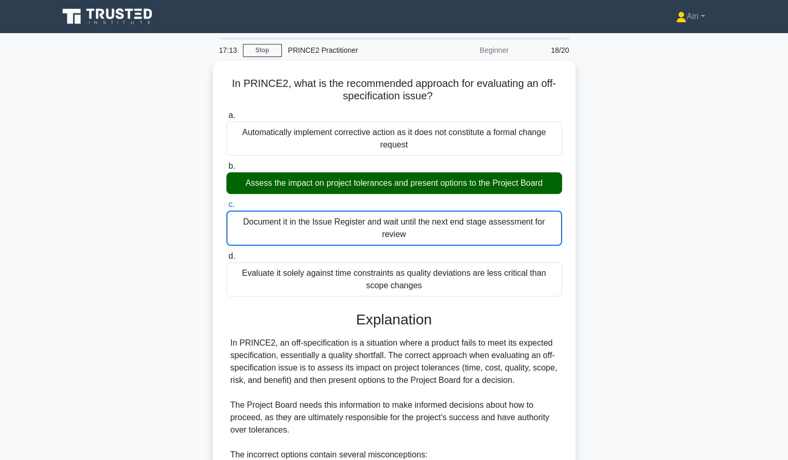
click at [226, 253] on input "d. Evaluate it solely against time constraints as quality deviations are less c…" at bounding box center [226, 256] width 0 height 7
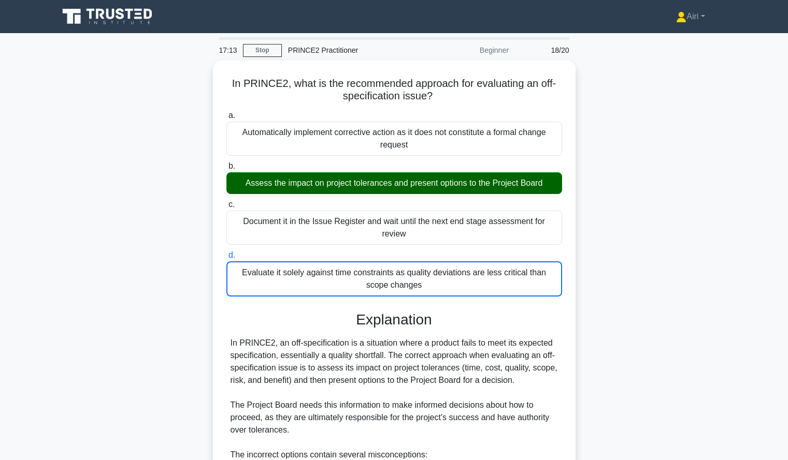
click at [226, 112] on input "a. Automatically implement corrective action as it does not constitute a formal…" at bounding box center [226, 115] width 0 height 7
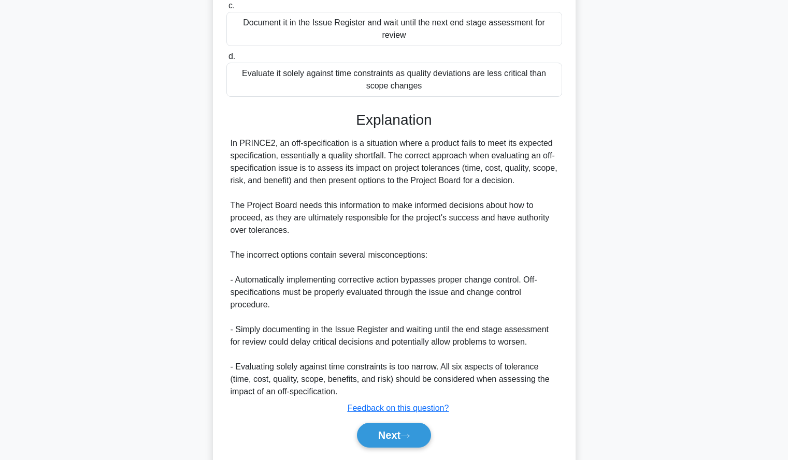
scroll to position [217, 0]
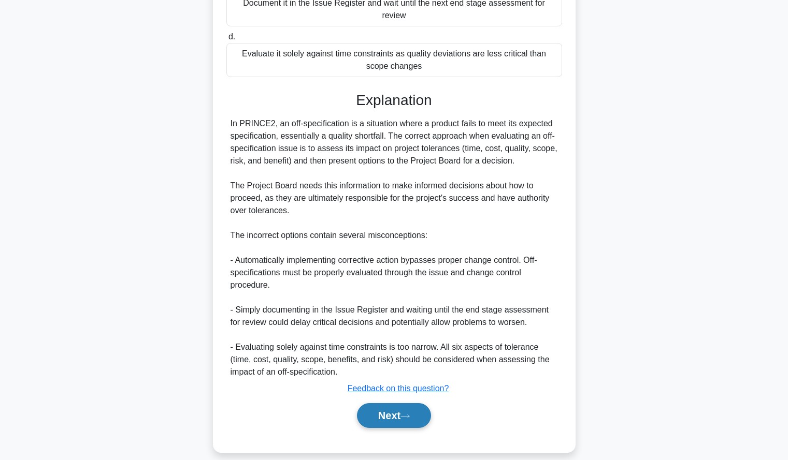
click at [384, 413] on button "Next" at bounding box center [394, 415] width 74 height 25
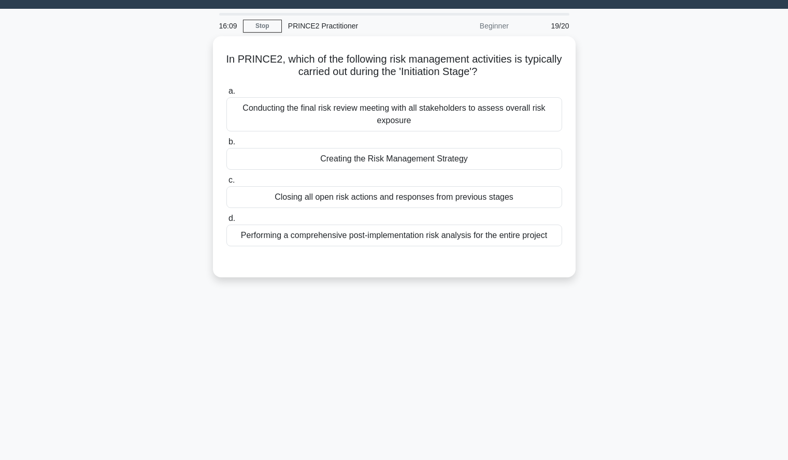
scroll to position [25, 0]
click at [657, 209] on div "In PRINCE2, which of the following risk management activities is typically carr…" at bounding box center [394, 163] width 684 height 254
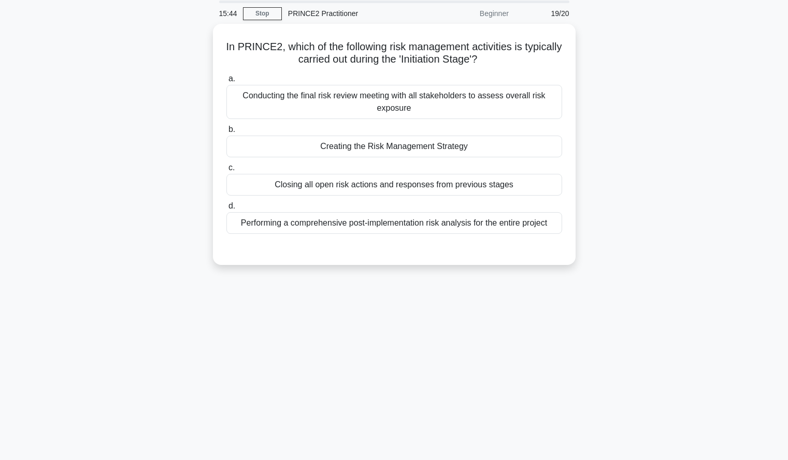
scroll to position [37, 0]
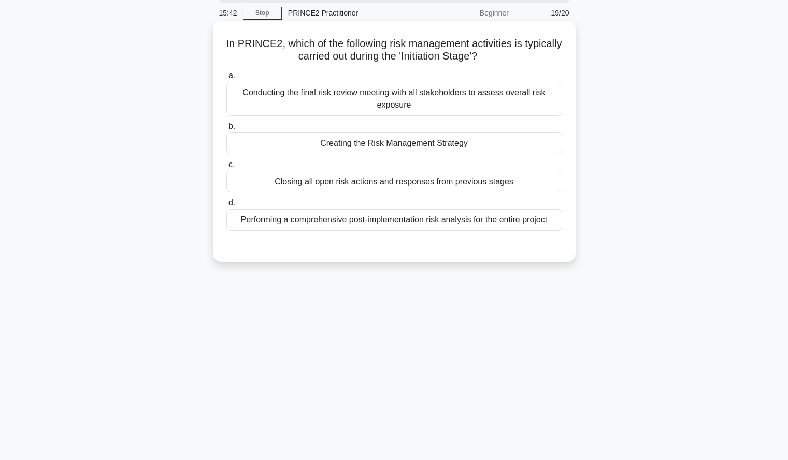
click at [524, 149] on div "Creating the Risk Management Strategy" at bounding box center [394, 144] width 336 height 22
click at [226, 130] on input "b. Creating the Risk Management Strategy" at bounding box center [226, 126] width 0 height 7
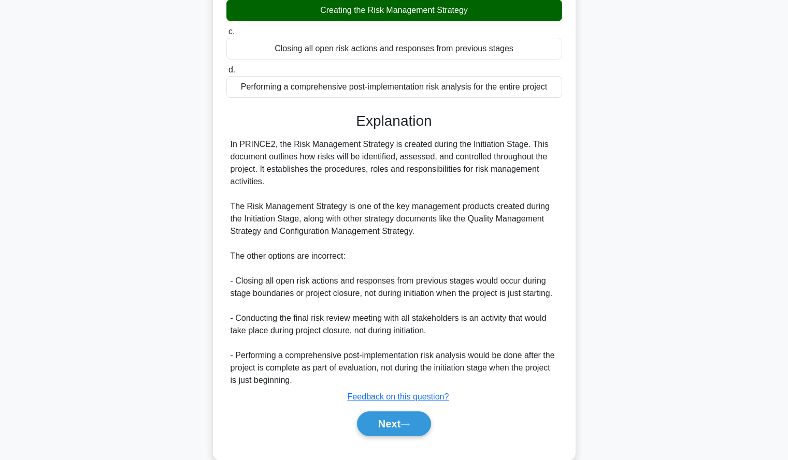
scroll to position [191, 0]
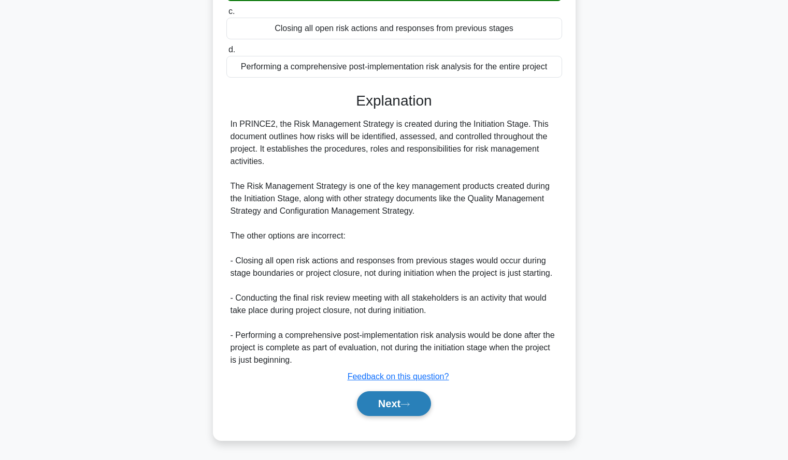
click at [368, 403] on button "Next" at bounding box center [394, 404] width 74 height 25
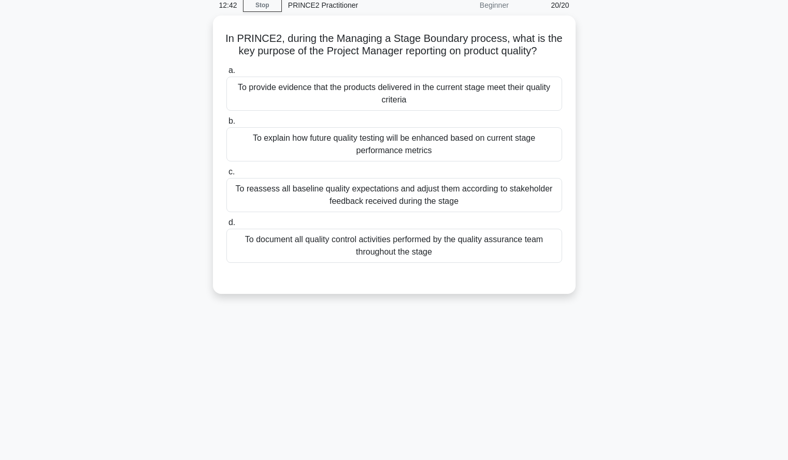
scroll to position [45, 0]
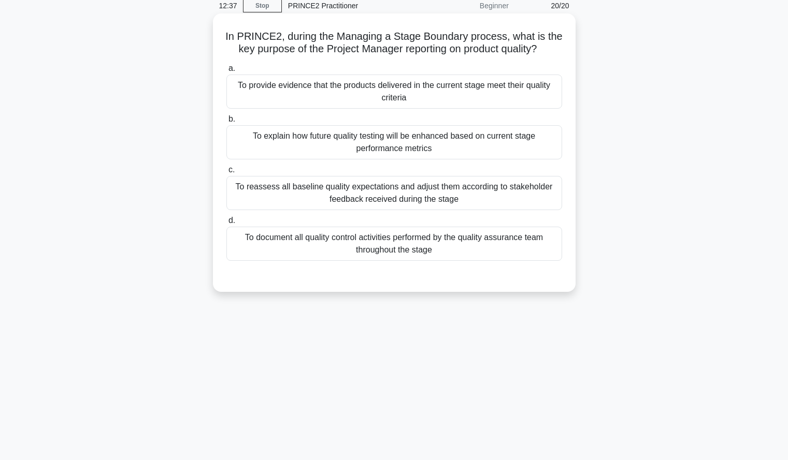
click at [544, 109] on div "To provide evidence that the products delivered in the current stage meet their…" at bounding box center [394, 92] width 336 height 34
click at [226, 72] on input "a. To provide evidence that the products delivered in the current stage meet th…" at bounding box center [226, 68] width 0 height 7
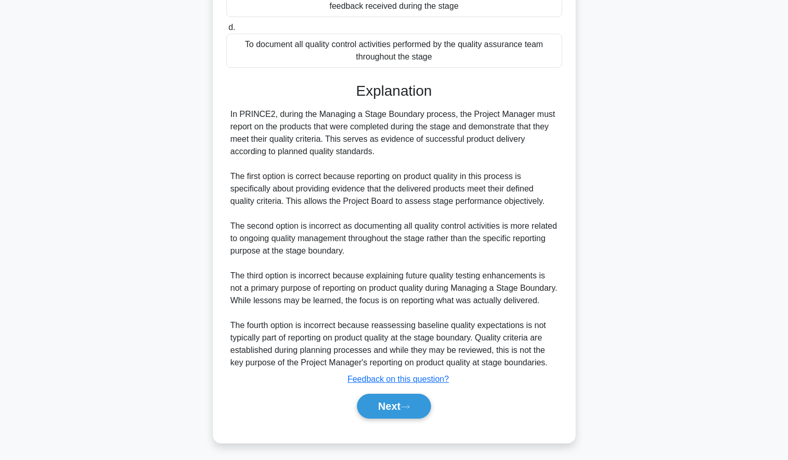
scroll to position [266, 0]
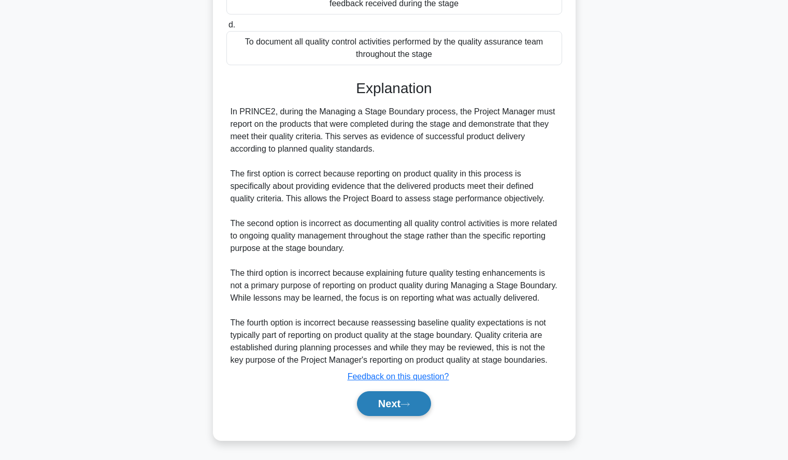
click at [371, 393] on button "Next" at bounding box center [394, 404] width 74 height 25
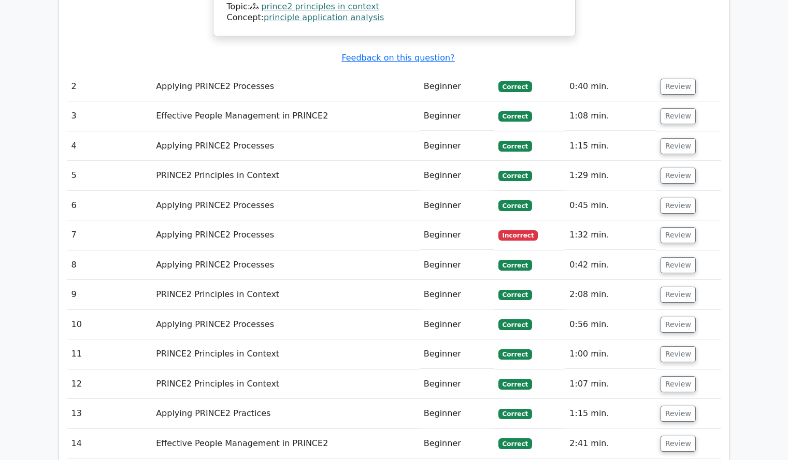
scroll to position [1036, 0]
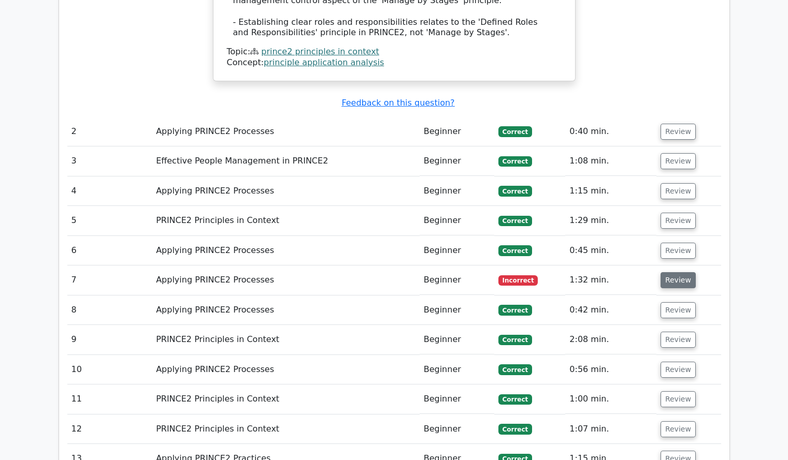
click at [676, 272] on button "Review" at bounding box center [677, 280] width 35 height 16
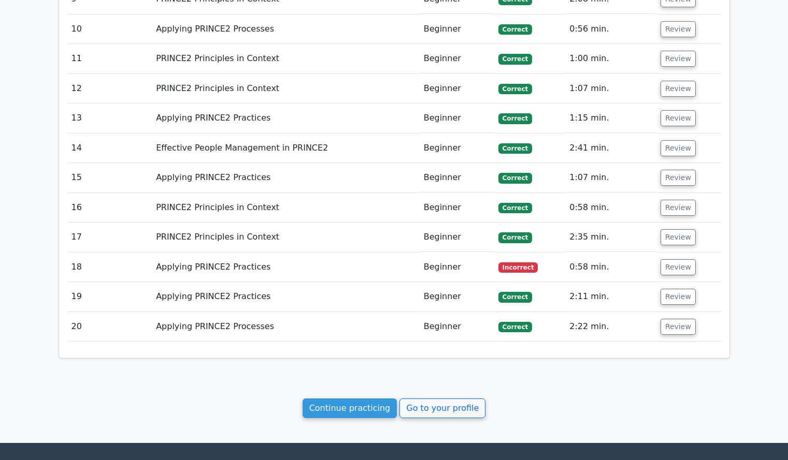
scroll to position [2040, 0]
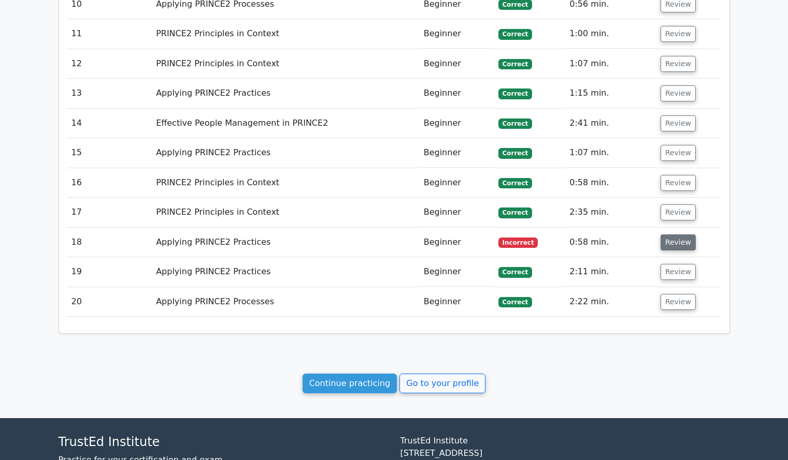
click at [673, 235] on button "Review" at bounding box center [677, 243] width 35 height 16
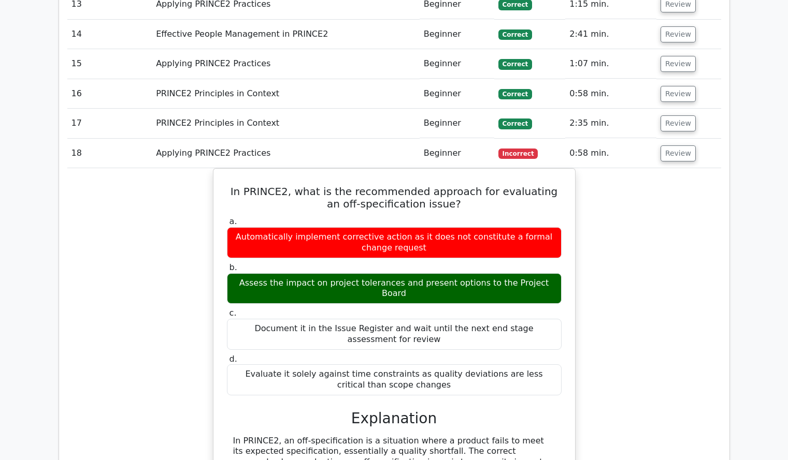
scroll to position [2129, 0]
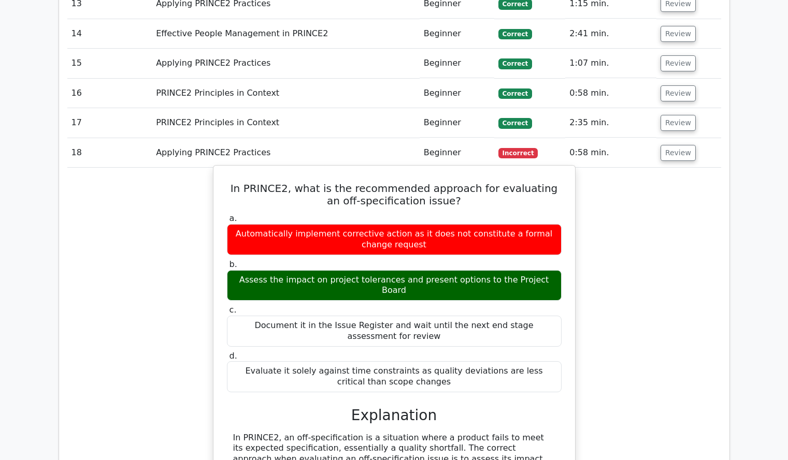
click at [549, 270] on div "Assess the impact on project tolerances and present options to the Project Board" at bounding box center [394, 285] width 335 height 31
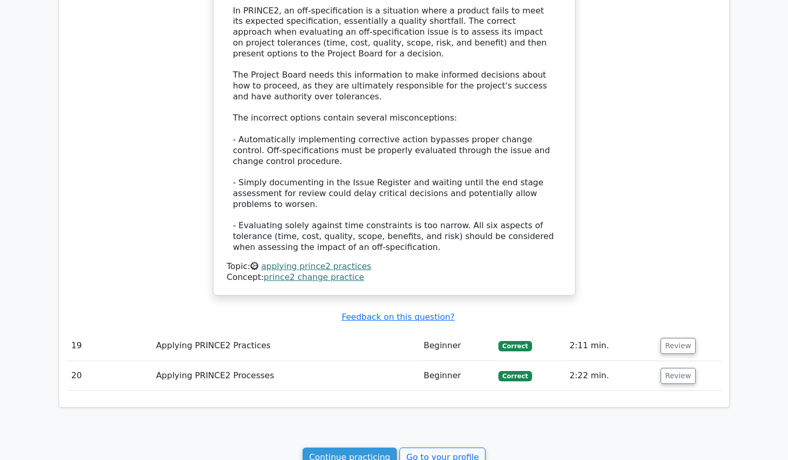
scroll to position [2646, 0]
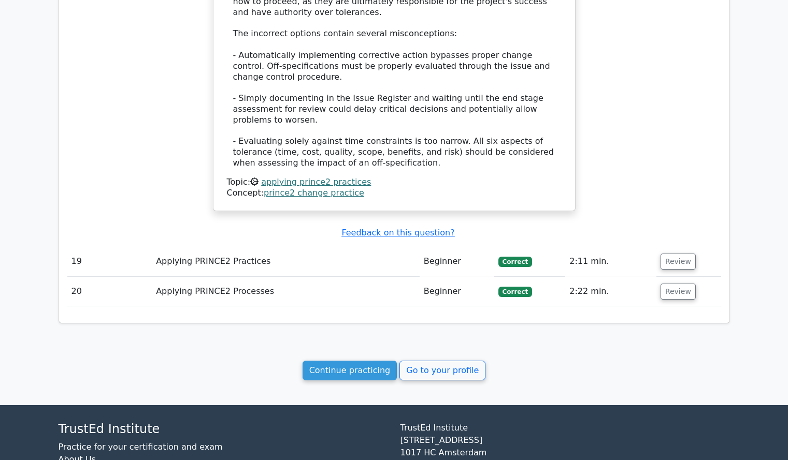
click at [353, 361] on link "Continue practicing" at bounding box center [349, 371] width 95 height 20
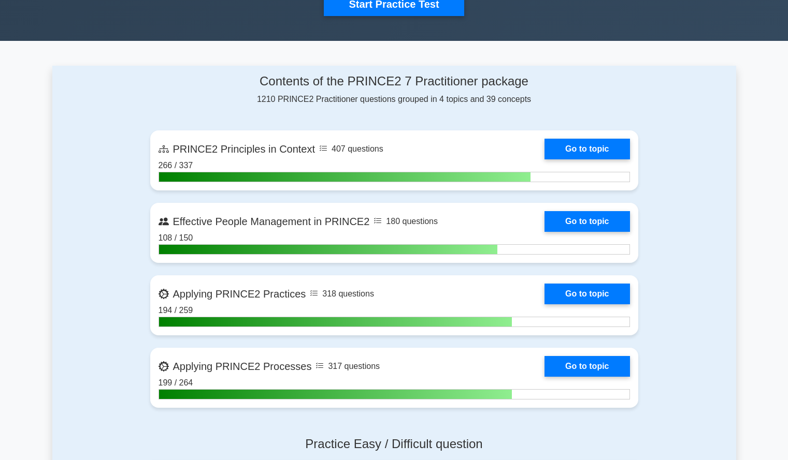
scroll to position [375, 0]
